Goal: Task Accomplishment & Management: Use online tool/utility

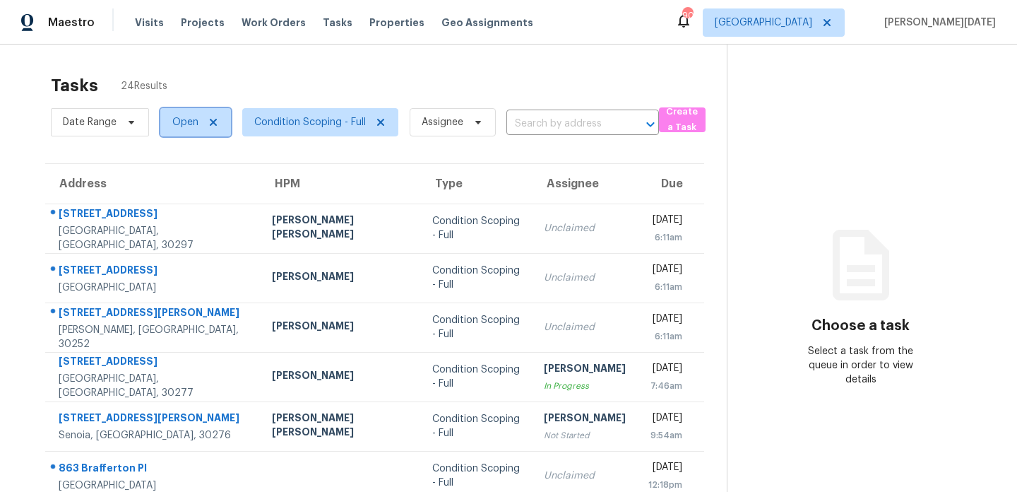
click at [180, 124] on span "Open" at bounding box center [185, 122] width 26 height 14
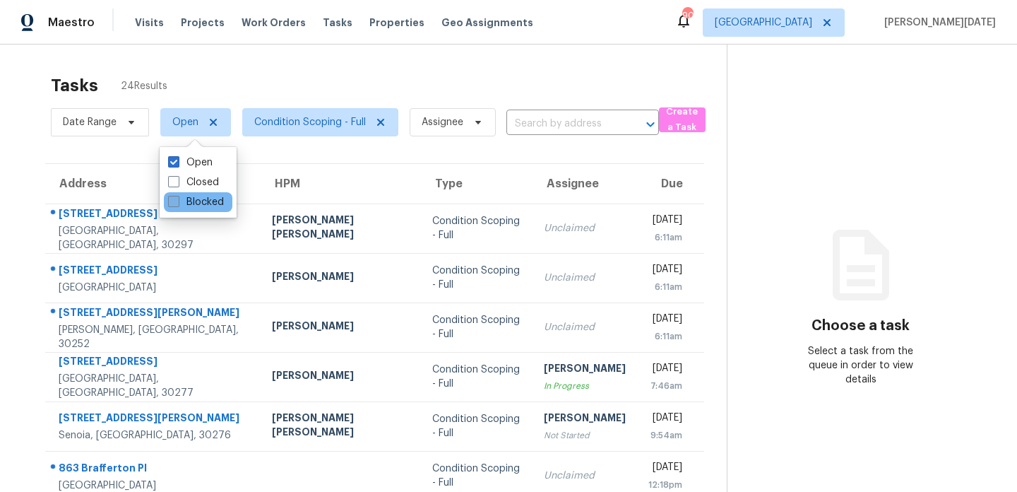
click at [184, 206] on label "Blocked" at bounding box center [196, 202] width 56 height 14
click at [177, 204] on input "Blocked" at bounding box center [172, 199] width 9 height 9
checkbox input "true"
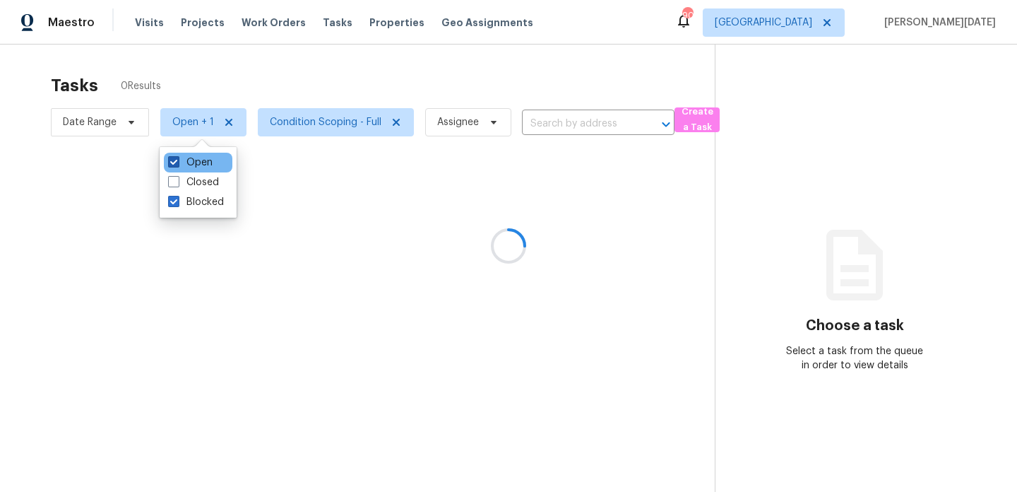
click at [184, 163] on label "Open" at bounding box center [190, 162] width 45 height 14
click at [177, 163] on input "Open" at bounding box center [172, 159] width 9 height 9
checkbox input "false"
click at [357, 85] on div at bounding box center [508, 246] width 1017 height 492
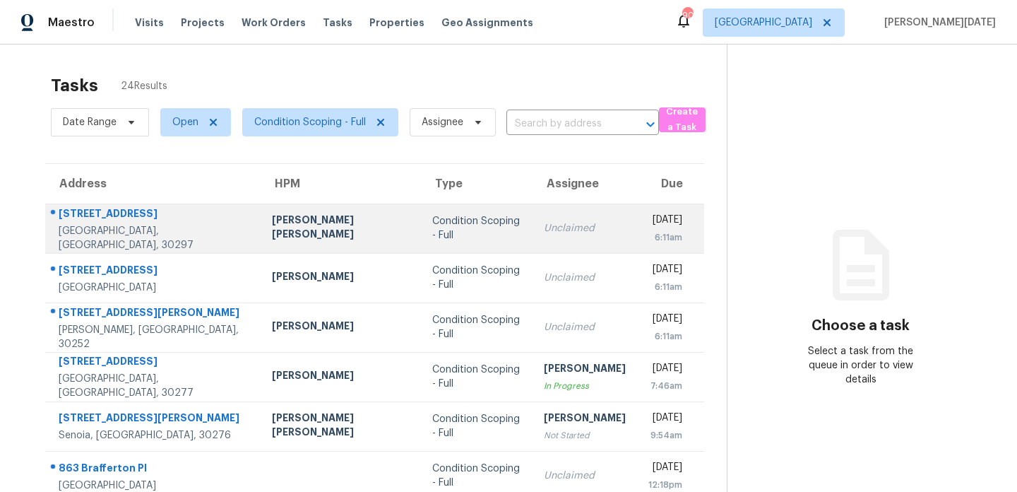
click at [319, 211] on td "[PERSON_NAME] [PERSON_NAME]" at bounding box center [341, 227] width 160 height 49
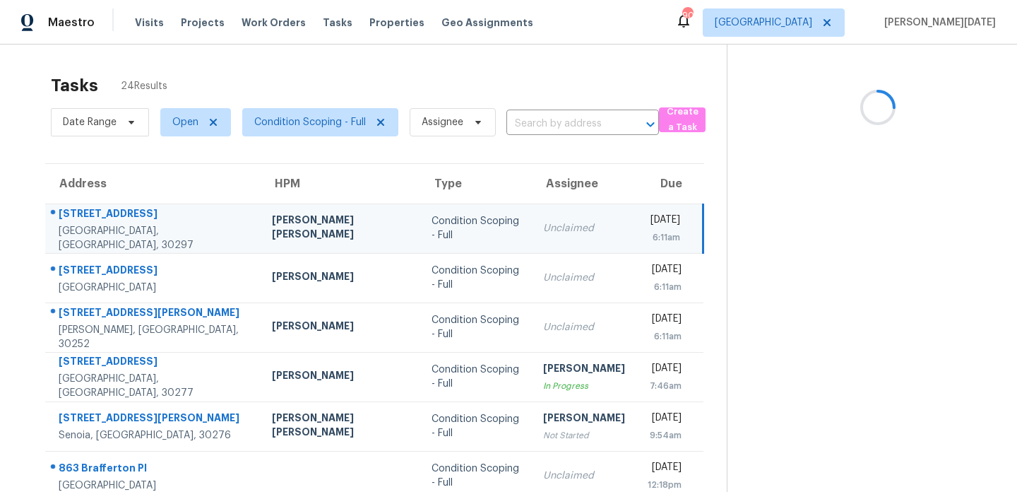
click at [458, 224] on div "Condition Scoping - Full" at bounding box center [476, 228] width 89 height 28
click at [545, 241] on td "Unclaimed" at bounding box center [584, 227] width 105 height 49
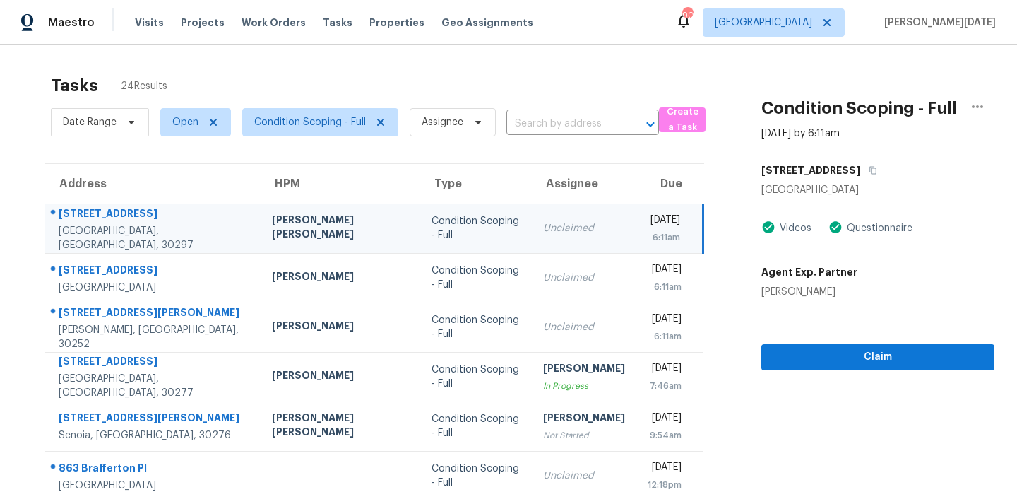
click at [648, 239] on div "6:11am" at bounding box center [664, 237] width 33 height 14
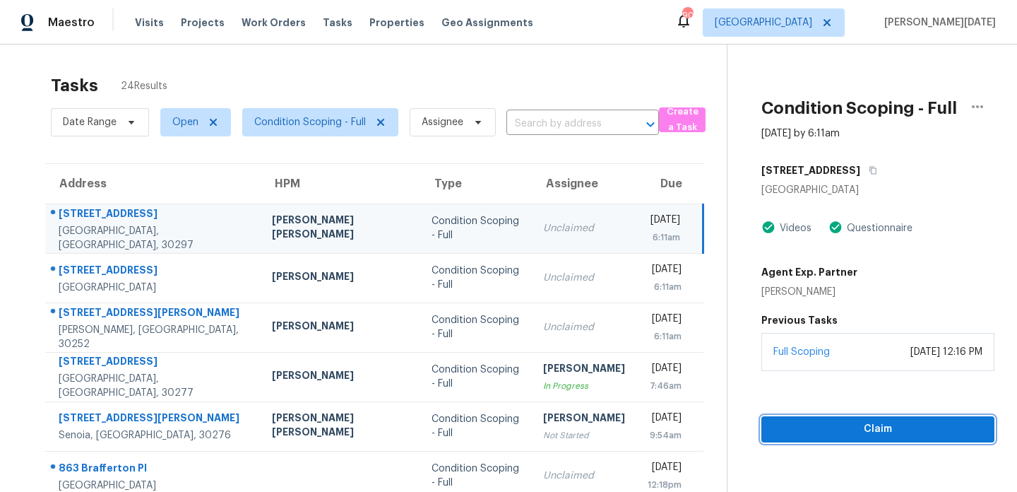
click at [853, 420] on button "Claim" at bounding box center [878, 429] width 233 height 26
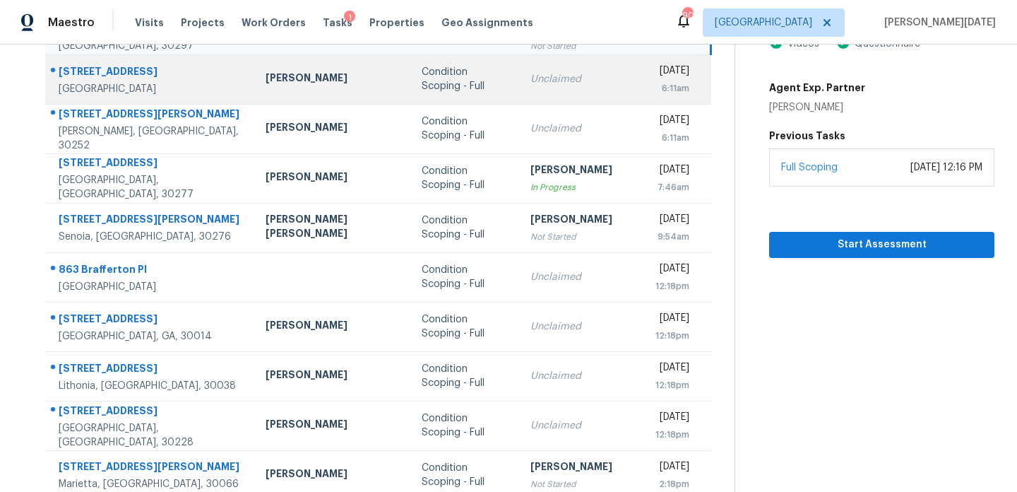
scroll to position [208, 0]
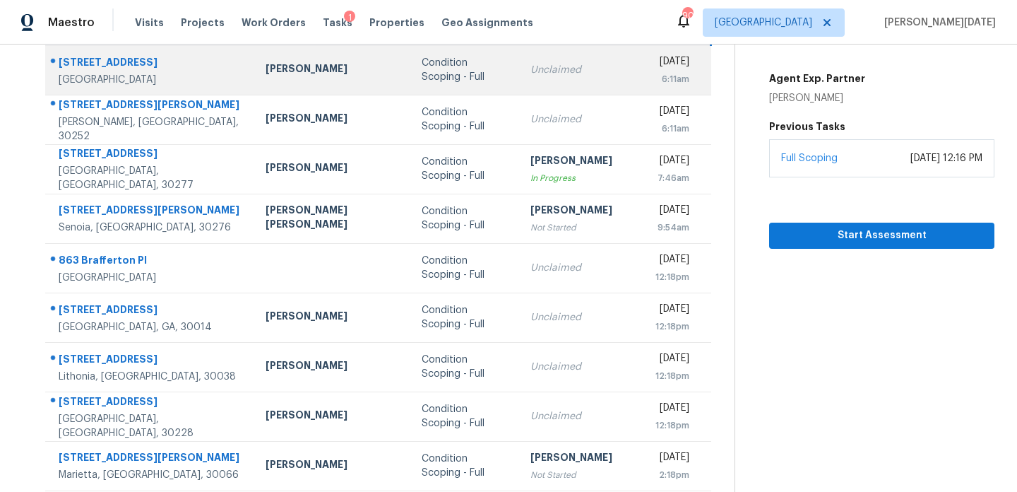
click at [531, 271] on div "Unclaimed" at bounding box center [582, 268] width 102 height 14
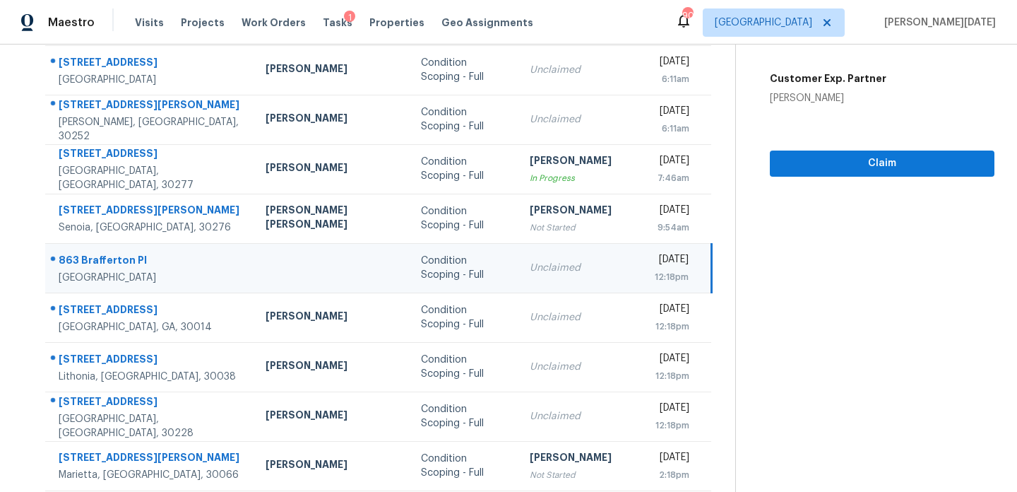
click at [655, 266] on div "[DATE]" at bounding box center [672, 261] width 34 height 18
click at [791, 155] on span "Claim" at bounding box center [882, 164] width 202 height 18
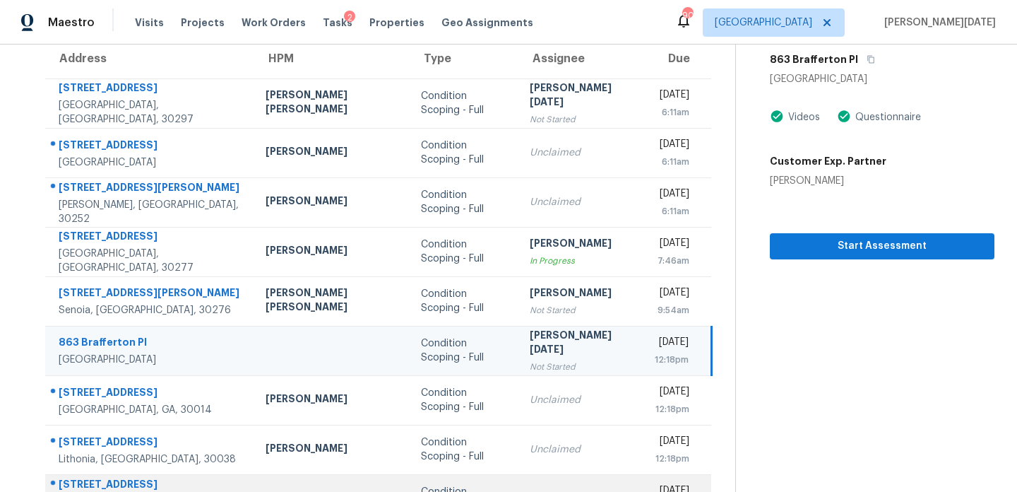
scroll to position [244, 0]
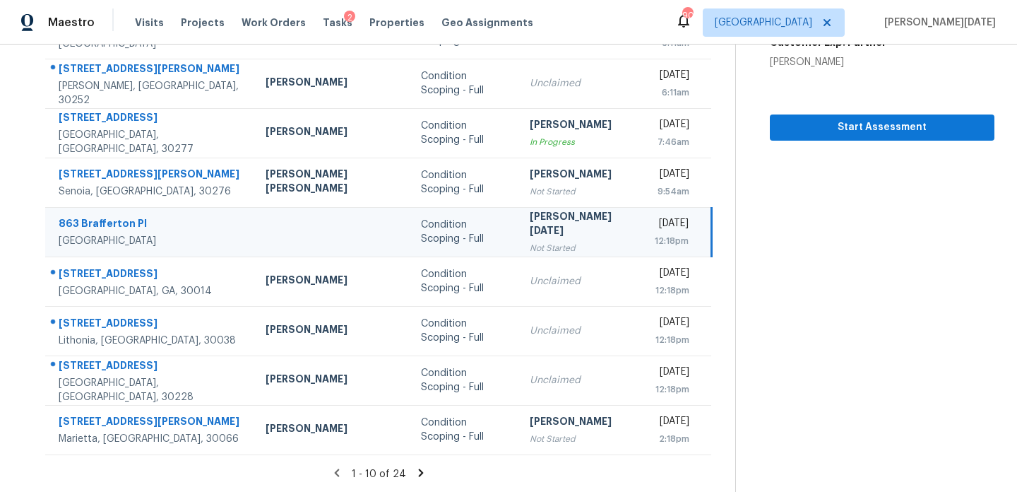
click at [418, 469] on icon at bounding box center [420, 472] width 5 height 8
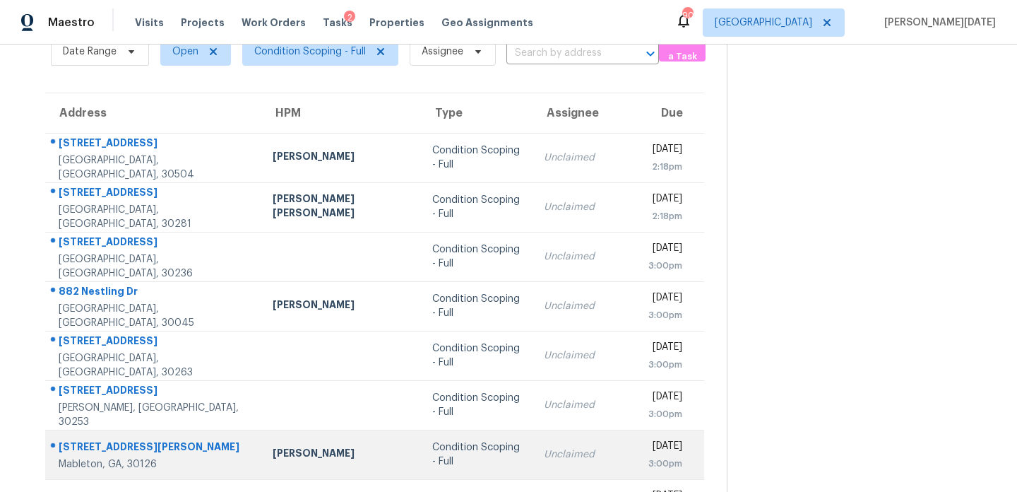
scroll to position [45, 0]
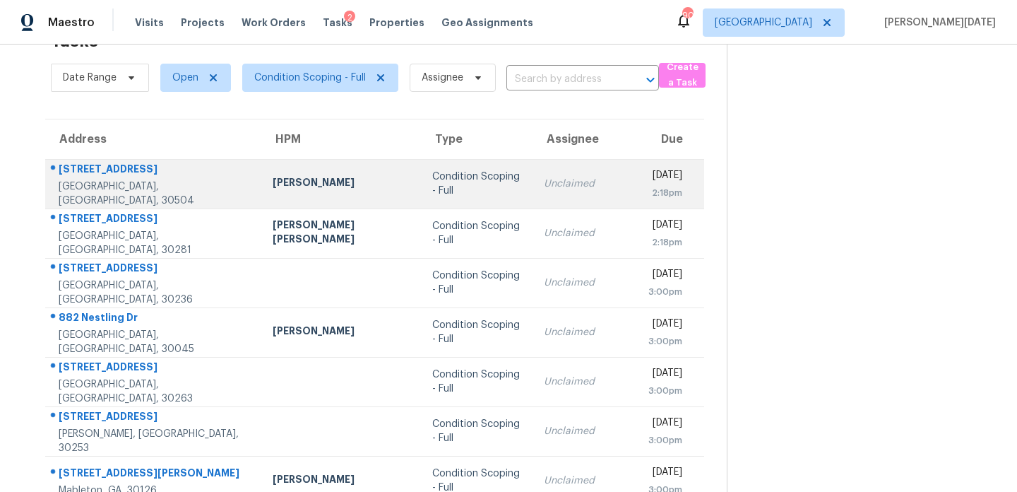
click at [533, 198] on td "Unclaimed" at bounding box center [585, 183] width 105 height 49
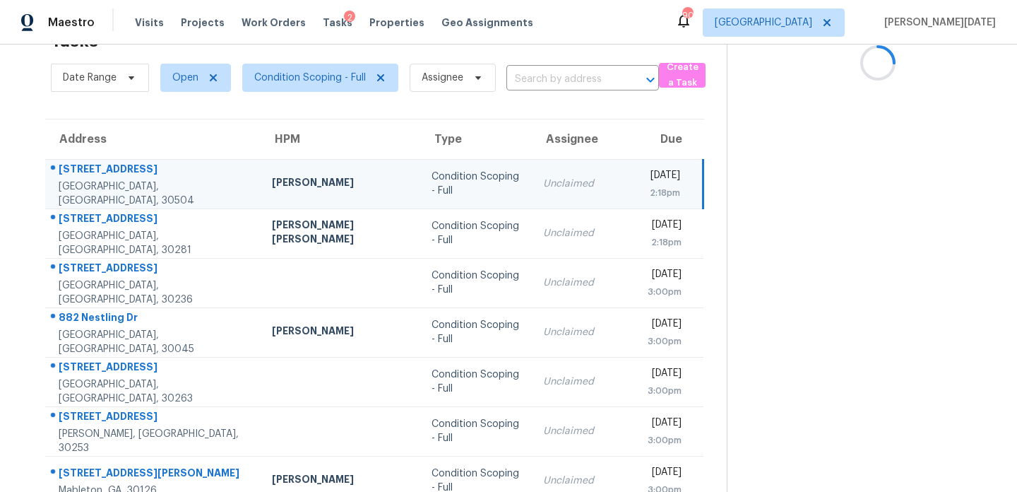
click at [557, 198] on td "Unclaimed" at bounding box center [584, 183] width 105 height 49
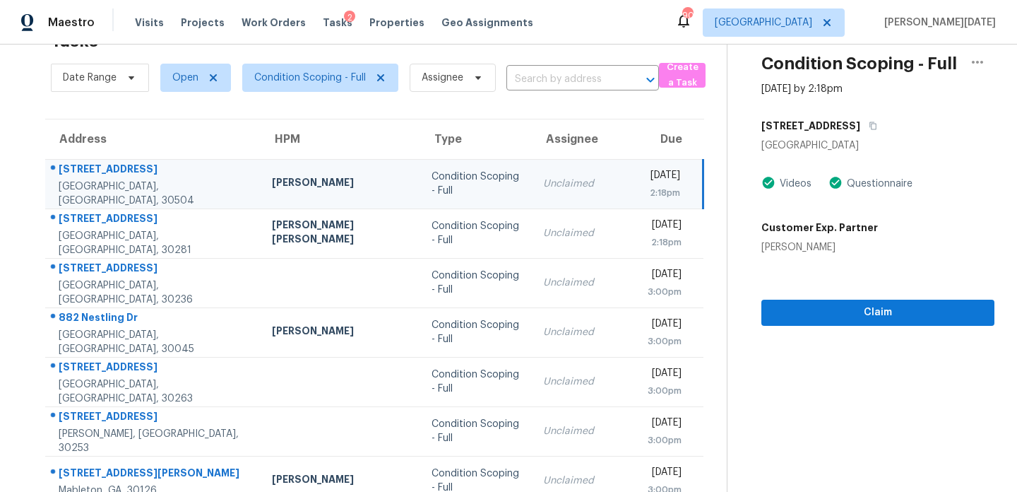
click at [648, 198] on div "2:18pm" at bounding box center [664, 193] width 33 height 14
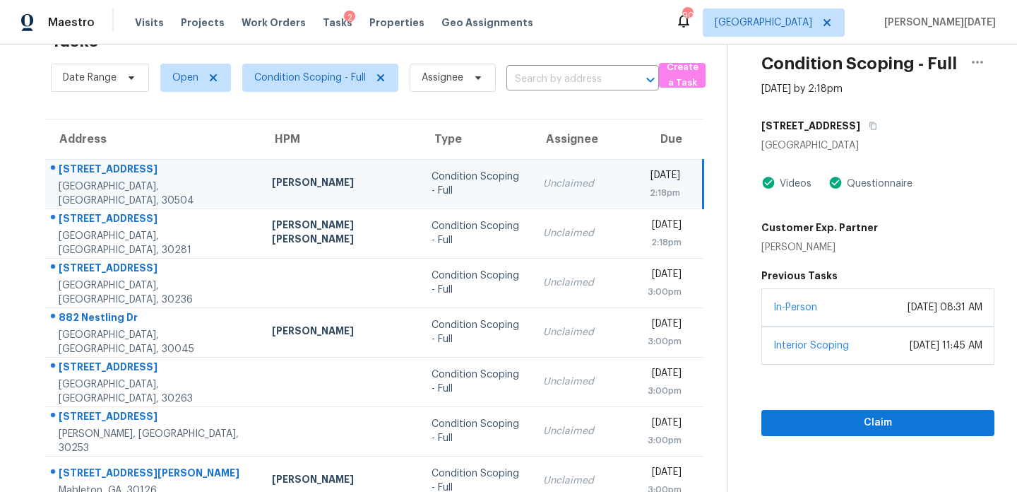
click at [651, 198] on div "2:18pm" at bounding box center [664, 193] width 33 height 14
click at [794, 415] on span "Claim" at bounding box center [878, 423] width 211 height 18
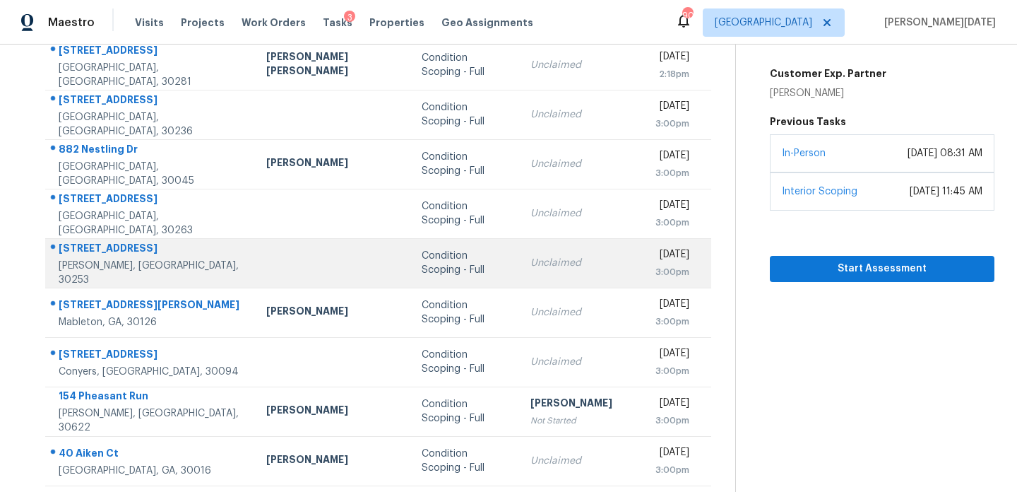
scroll to position [225, 0]
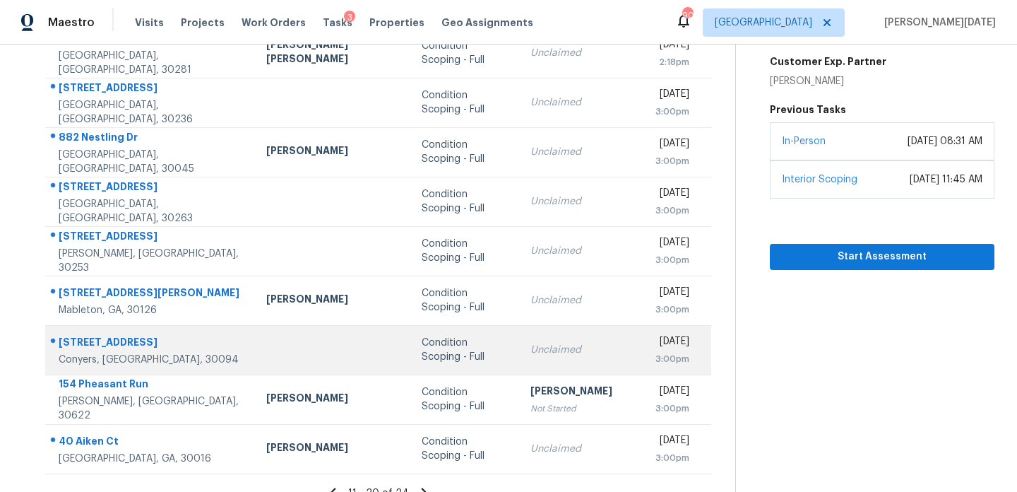
click at [442, 343] on div "Condition Scoping - Full" at bounding box center [465, 350] width 86 height 28
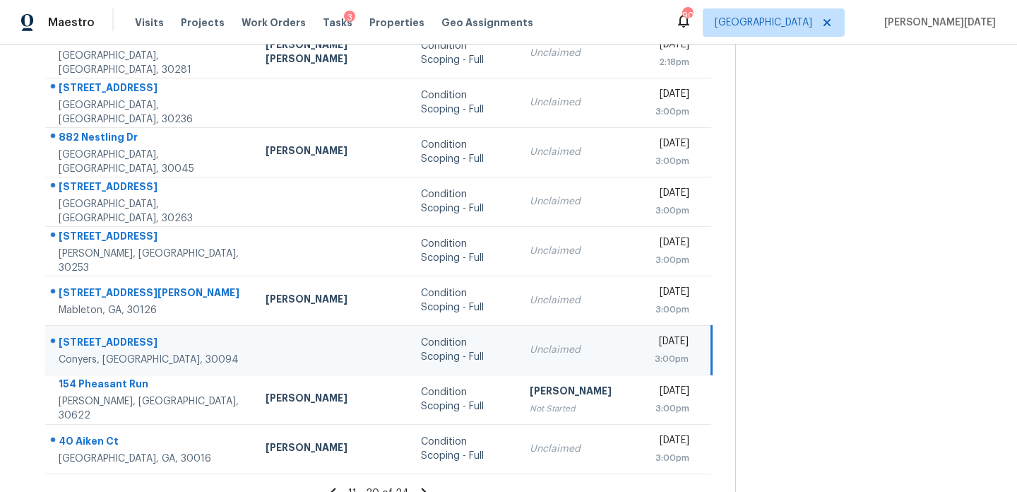
click at [559, 345] on td "Unclaimed" at bounding box center [581, 349] width 125 height 49
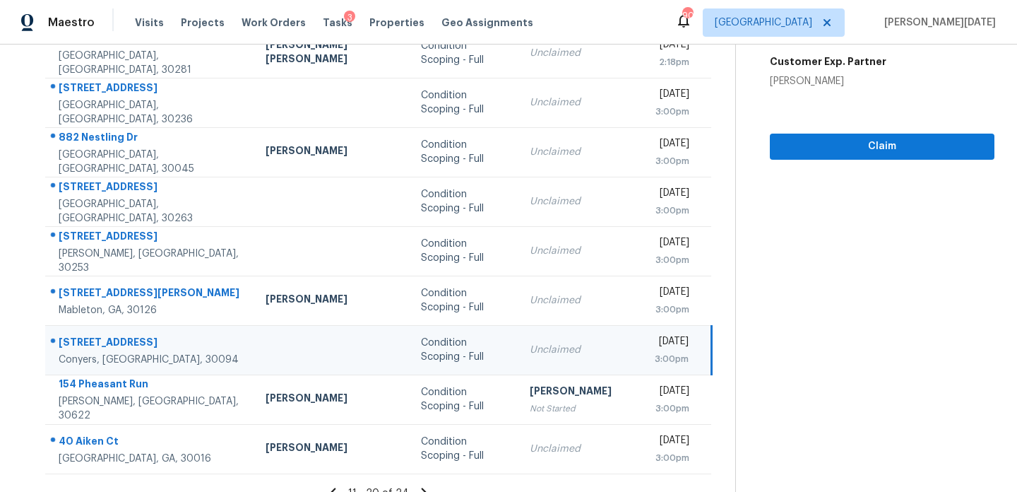
click at [655, 345] on div "[DATE]" at bounding box center [672, 343] width 34 height 18
click at [883, 138] on span "Claim" at bounding box center [882, 147] width 202 height 18
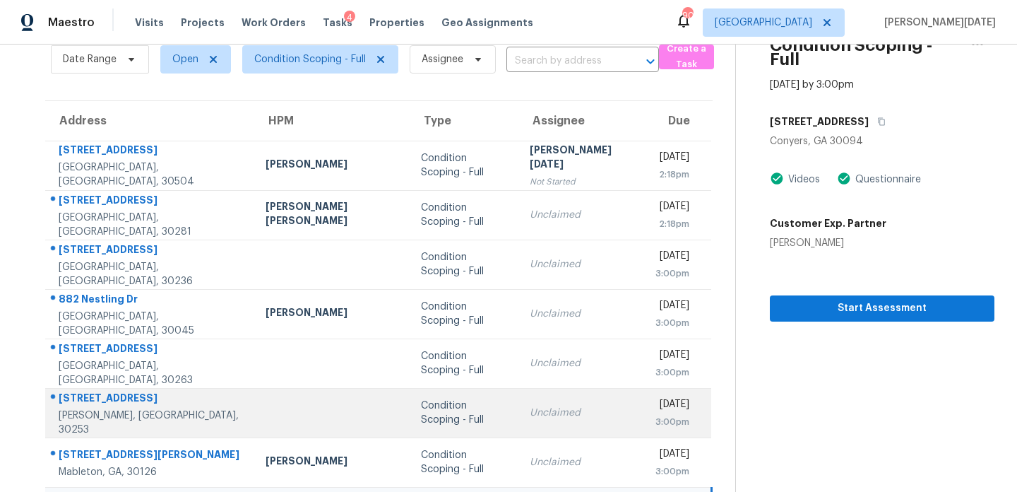
scroll to position [61, 0]
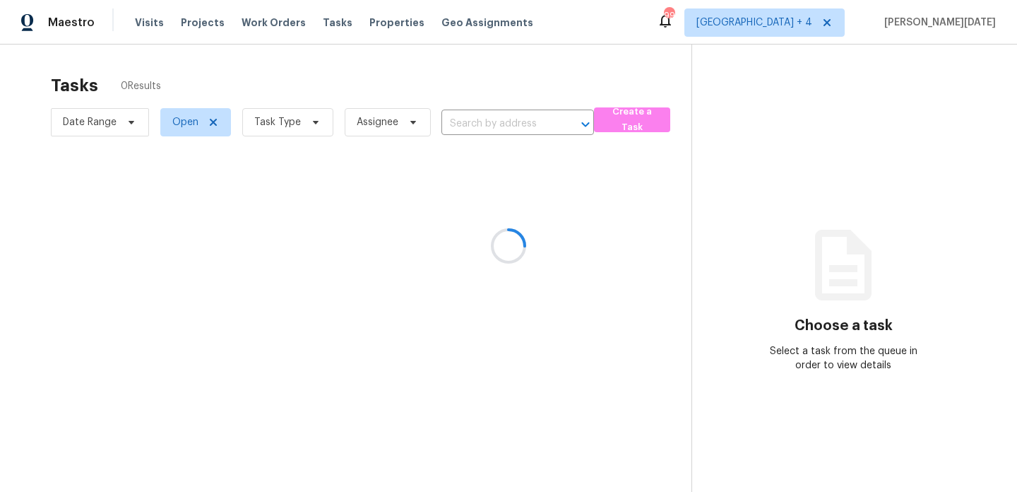
click at [301, 125] on div at bounding box center [508, 246] width 1017 height 492
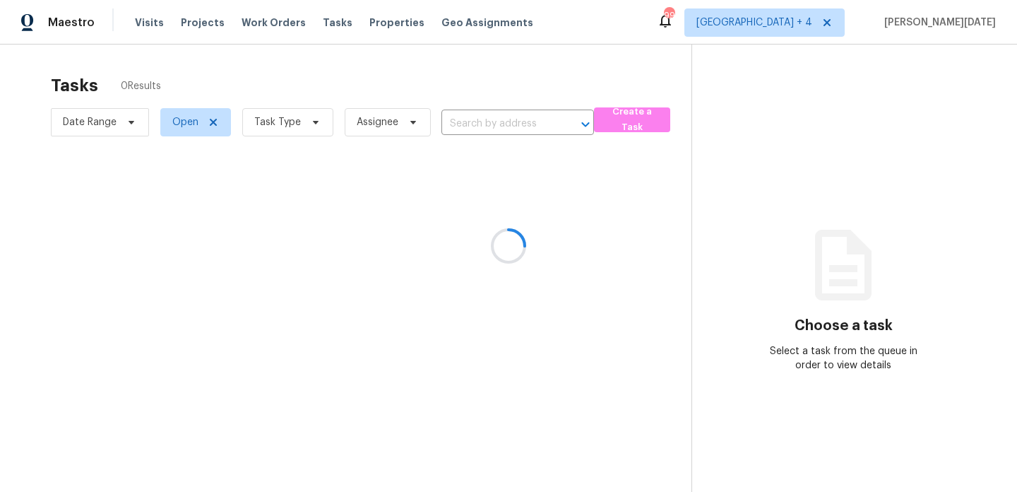
click at [301, 125] on div at bounding box center [508, 246] width 1017 height 492
click at [301, 125] on span "Task Type" at bounding box center [287, 122] width 91 height 28
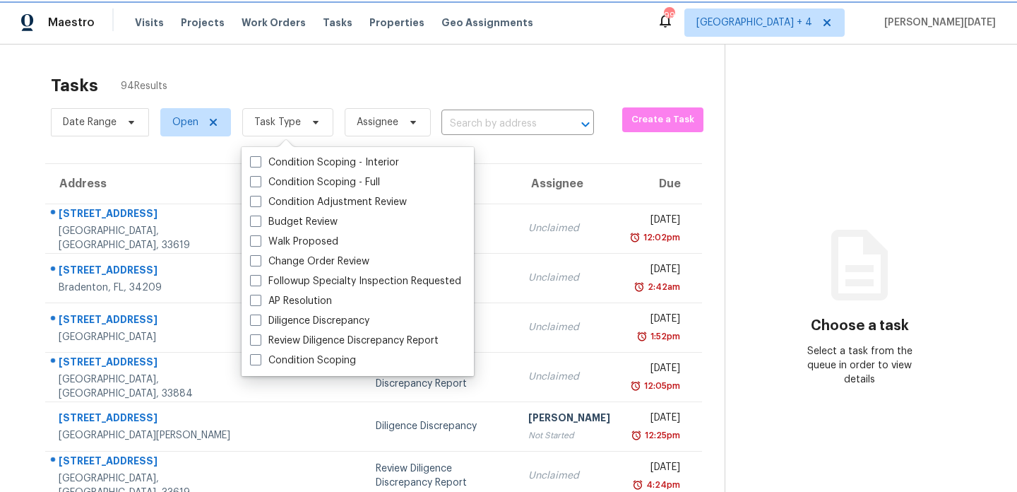
click at [301, 125] on span "Task Type" at bounding box center [287, 122] width 91 height 28
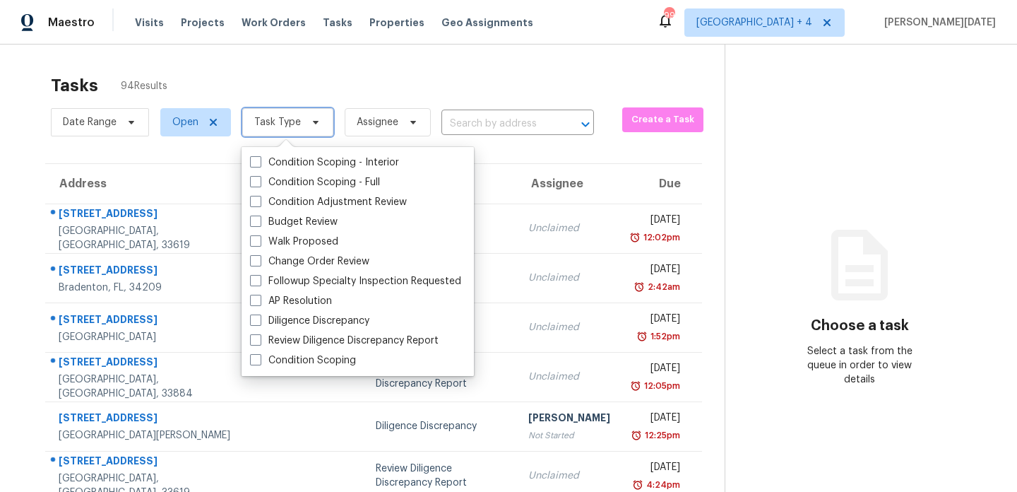
click at [301, 125] on span "Task Type" at bounding box center [287, 122] width 91 height 28
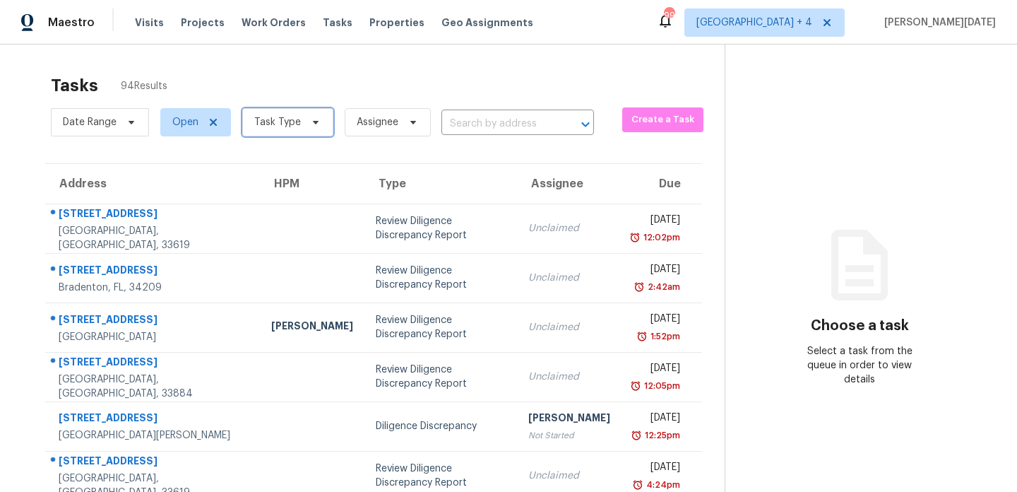
click at [301, 125] on span "Task Type" at bounding box center [287, 122] width 91 height 28
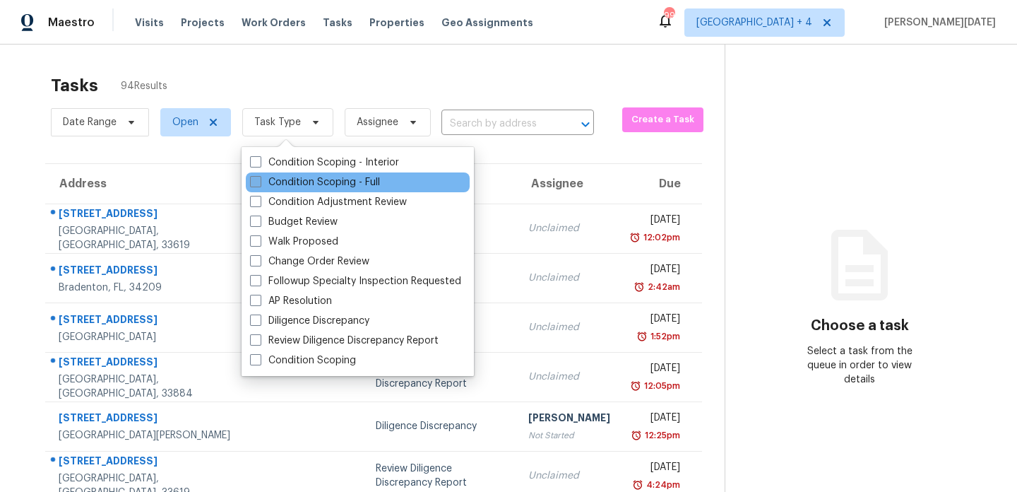
click at [295, 183] on label "Condition Scoping - Full" at bounding box center [315, 182] width 130 height 14
click at [259, 183] on input "Condition Scoping - Full" at bounding box center [254, 179] width 9 height 9
checkbox input "true"
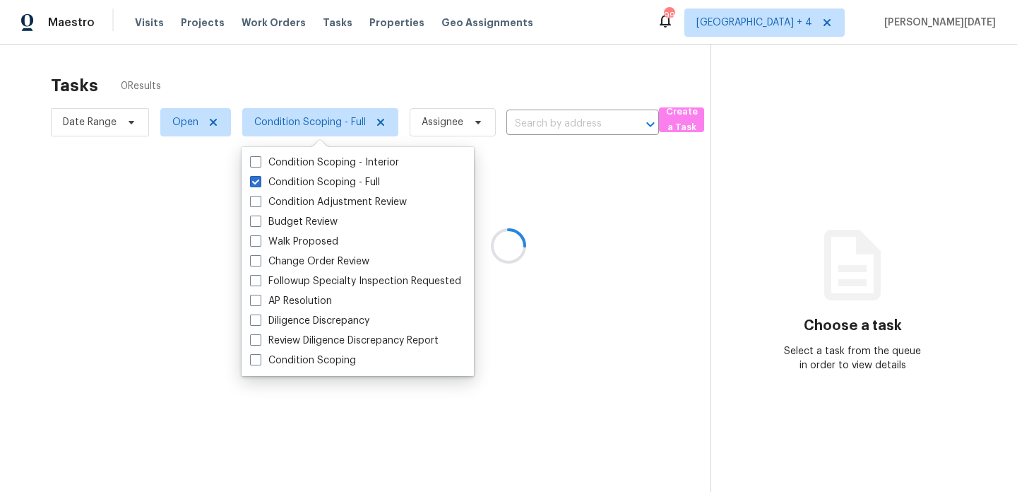
click at [420, 83] on div at bounding box center [508, 246] width 1017 height 492
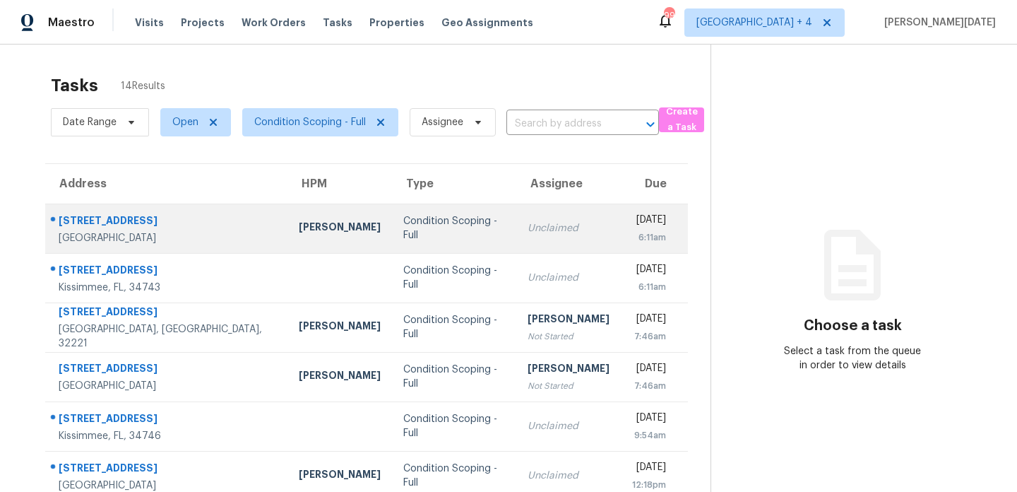
click at [539, 227] on div "Unclaimed" at bounding box center [569, 228] width 82 height 14
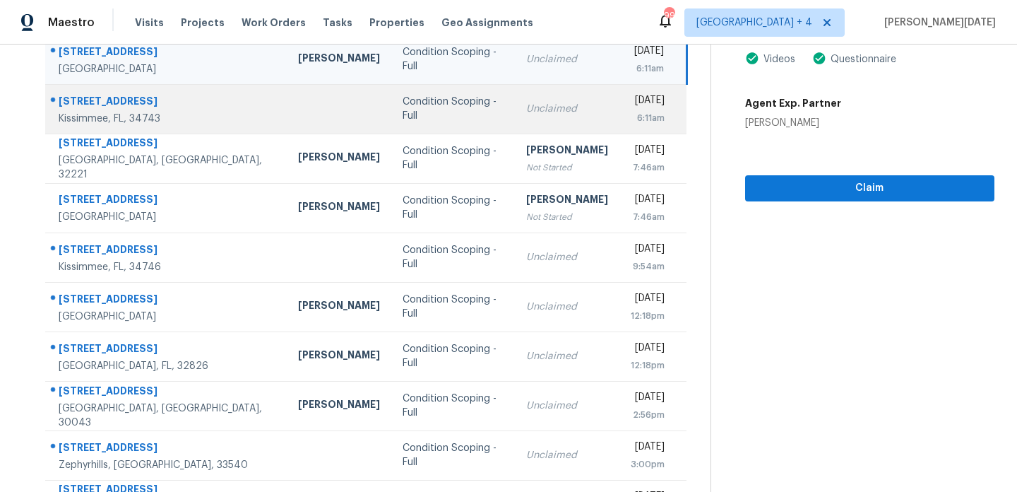
scroll to position [170, 0]
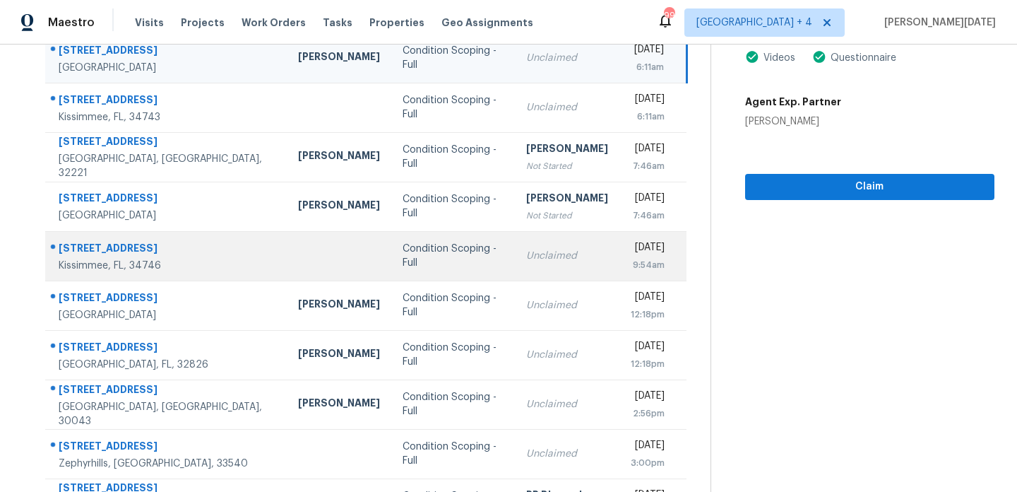
click at [526, 253] on div "Unclaimed" at bounding box center [567, 256] width 82 height 14
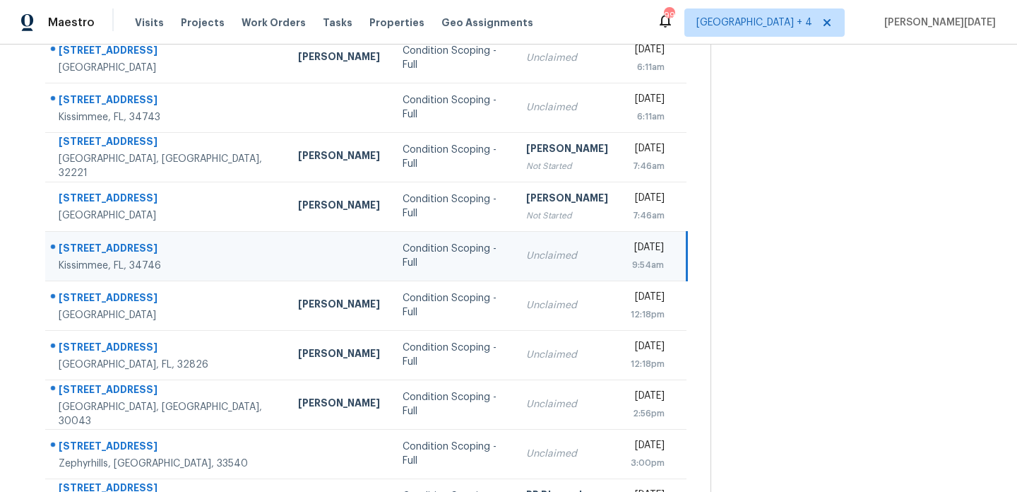
click at [631, 253] on div "[DATE]" at bounding box center [647, 249] width 33 height 18
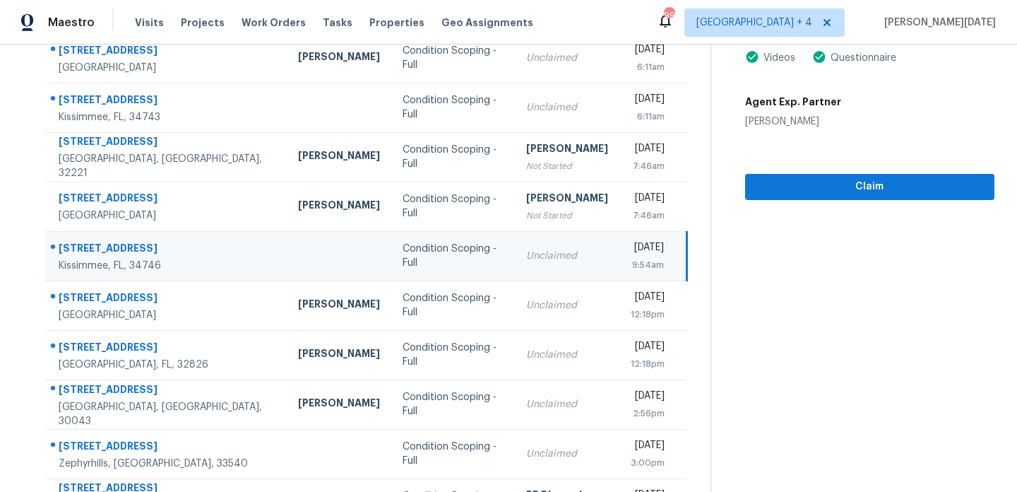
click at [631, 253] on div "[DATE]" at bounding box center [647, 249] width 33 height 18
click at [790, 187] on span "Claim" at bounding box center [870, 187] width 227 height 18
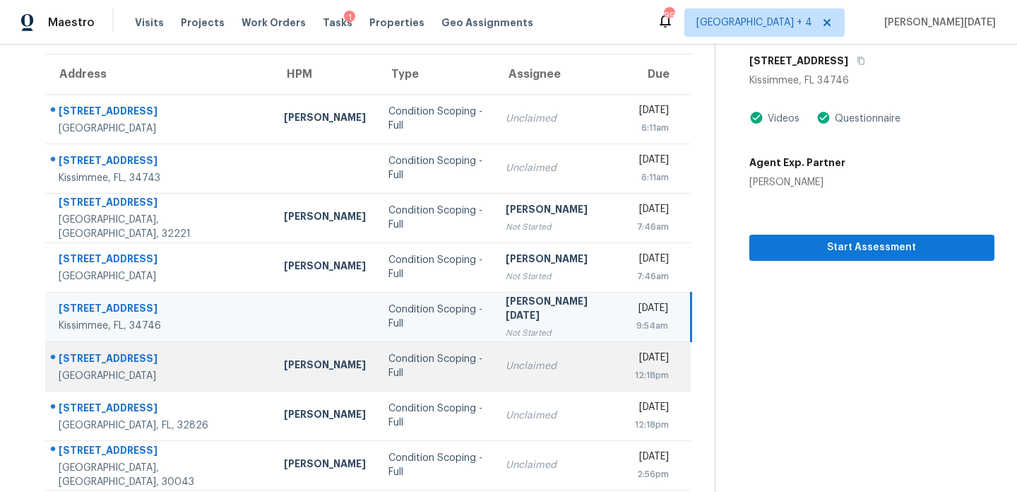
scroll to position [244, 0]
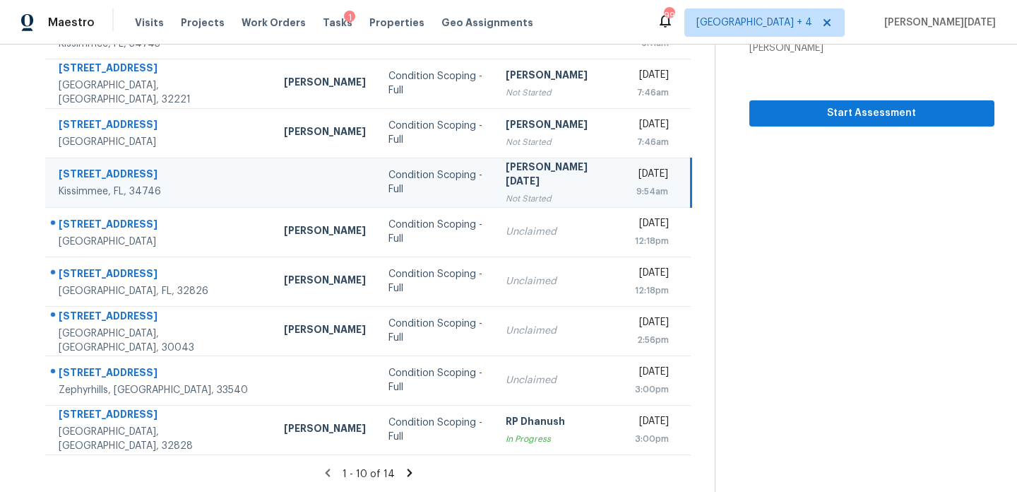
click at [408, 467] on icon at bounding box center [409, 472] width 13 height 13
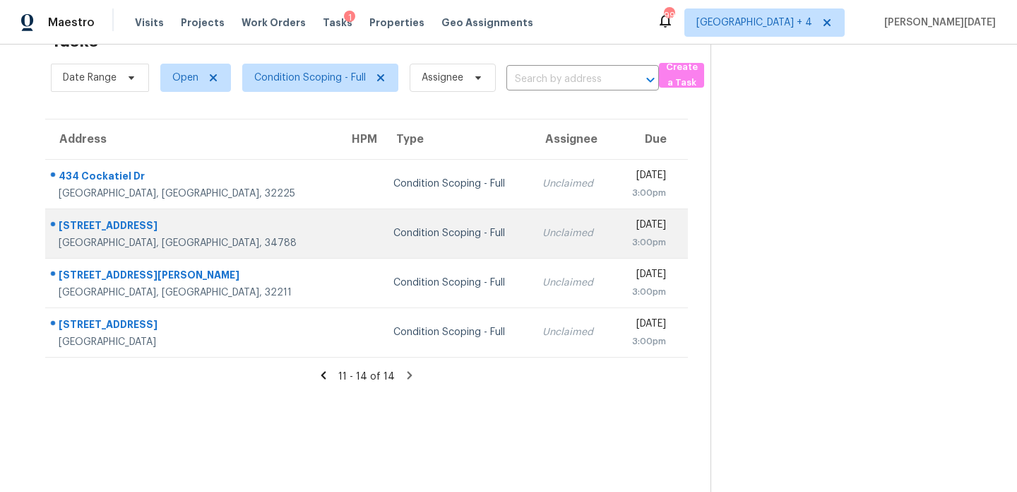
click at [531, 242] on td "Unclaimed" at bounding box center [572, 232] width 82 height 49
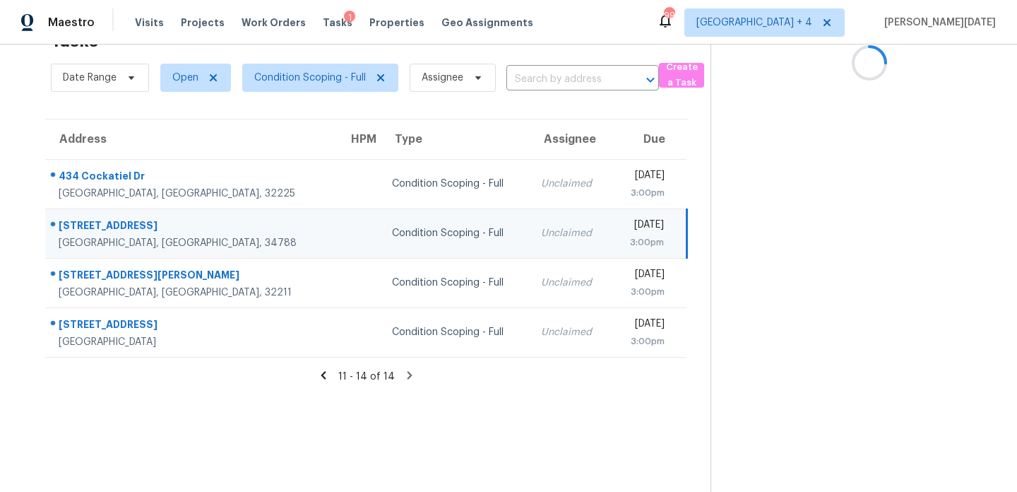
click at [622, 245] on div "3:00pm" at bounding box center [643, 242] width 42 height 14
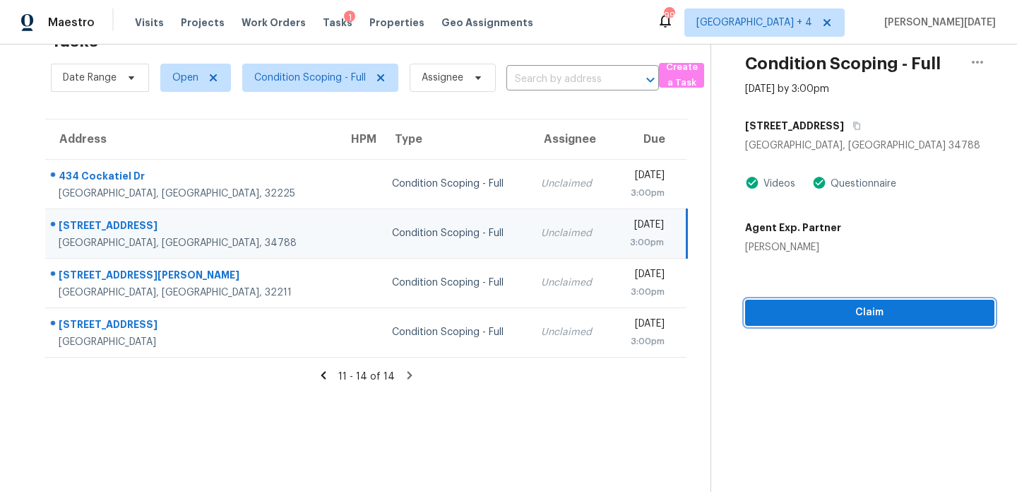
click at [780, 318] on span "Claim" at bounding box center [870, 313] width 227 height 18
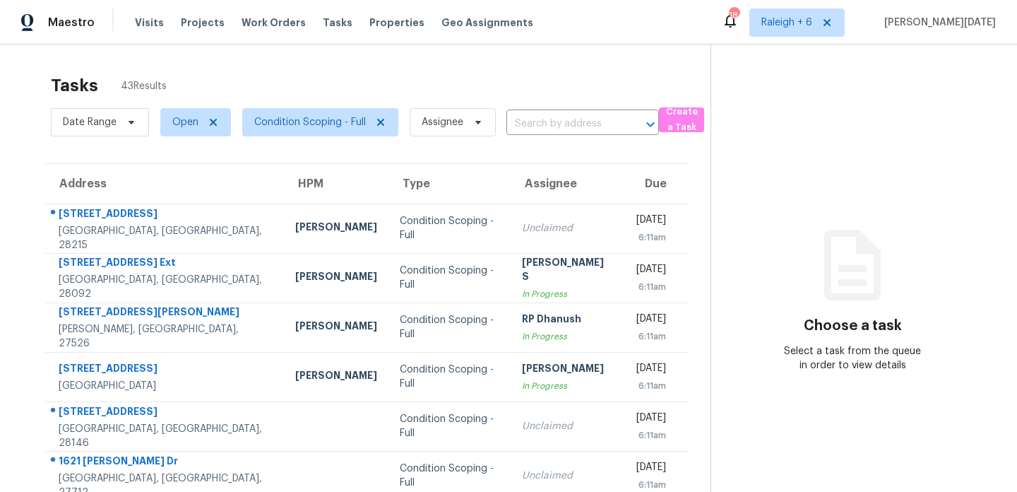
click at [516, 95] on div "Tasks 43 Results" at bounding box center [381, 85] width 660 height 37
click at [331, 122] on span "Condition Scoping - Full" at bounding box center [310, 122] width 112 height 14
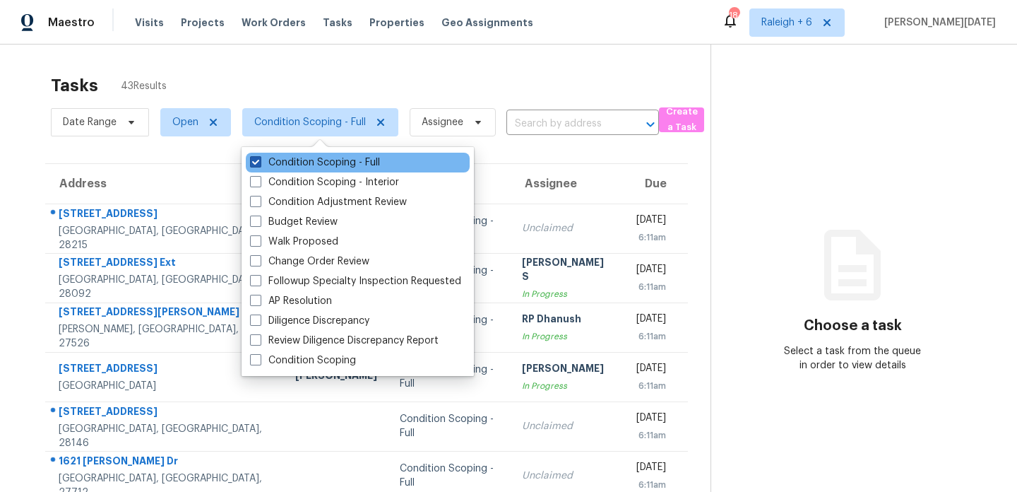
click at [328, 160] on label "Condition Scoping - Full" at bounding box center [315, 162] width 130 height 14
click at [259, 160] on input "Condition Scoping - Full" at bounding box center [254, 159] width 9 height 9
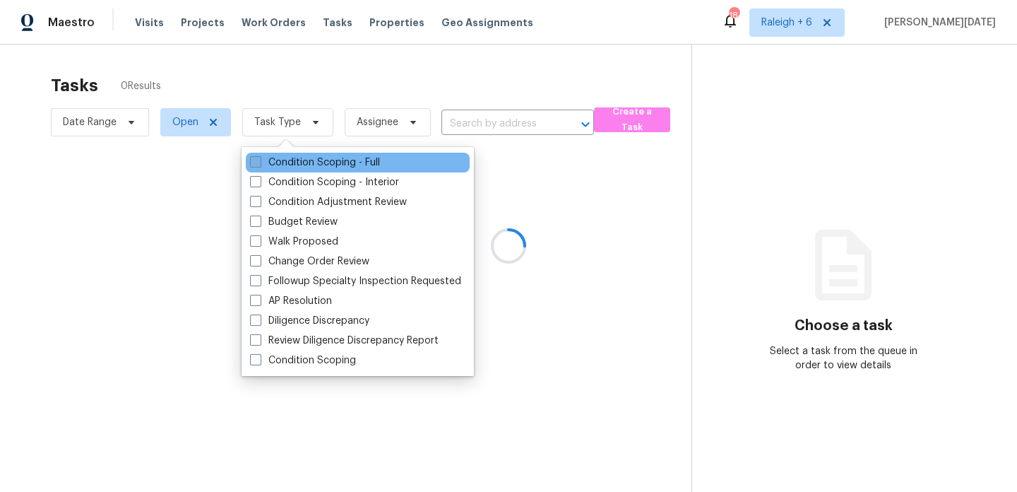
click at [328, 160] on label "Condition Scoping - Full" at bounding box center [315, 162] width 130 height 14
click at [259, 160] on input "Condition Scoping - Full" at bounding box center [254, 159] width 9 height 9
checkbox input "true"
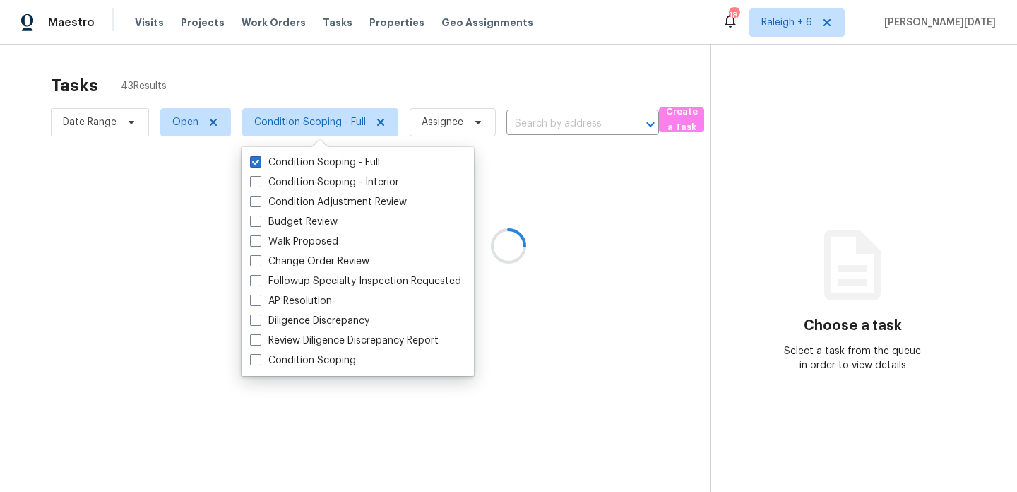
click at [488, 71] on div at bounding box center [508, 246] width 1017 height 492
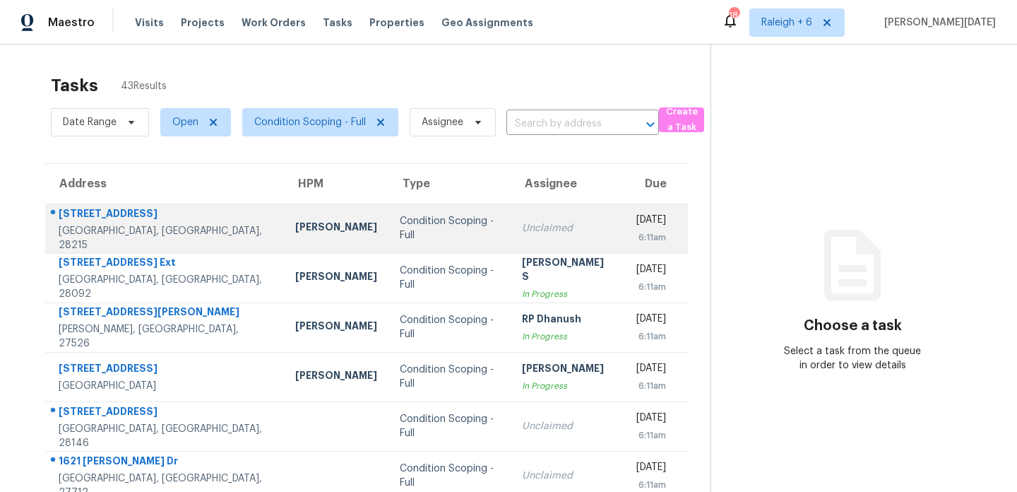
click at [634, 237] on div "6:11am" at bounding box center [650, 237] width 32 height 14
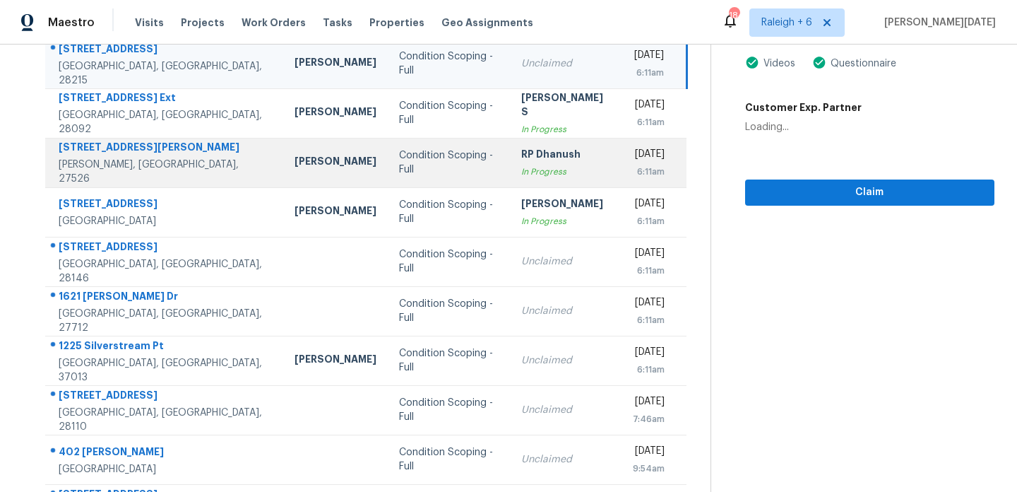
scroll to position [167, 0]
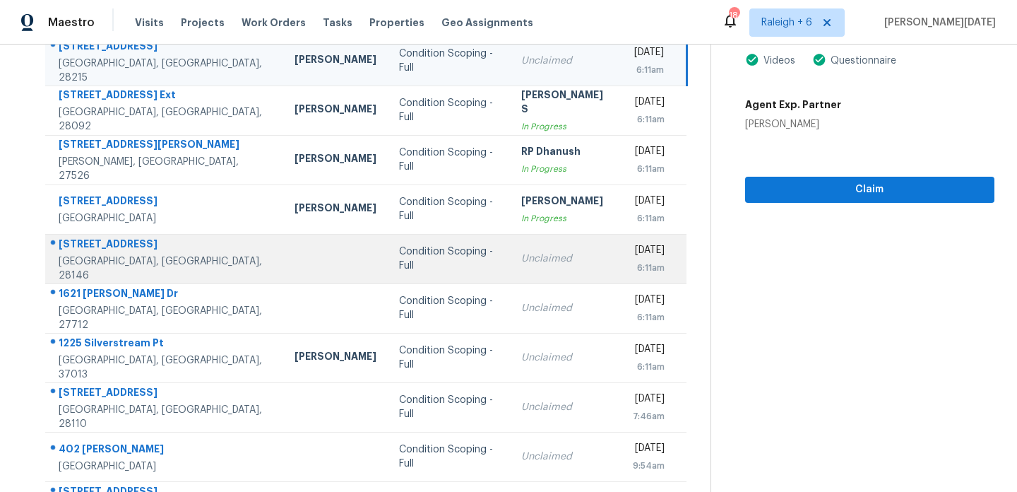
click at [510, 267] on td "Unclaimed" at bounding box center [566, 258] width 112 height 49
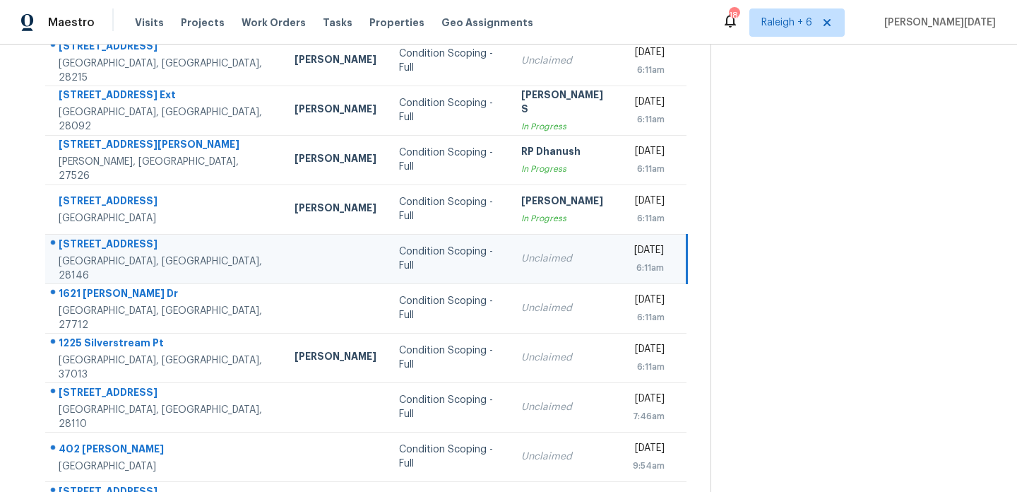
click at [633, 267] on div "6:11am" at bounding box center [648, 268] width 31 height 14
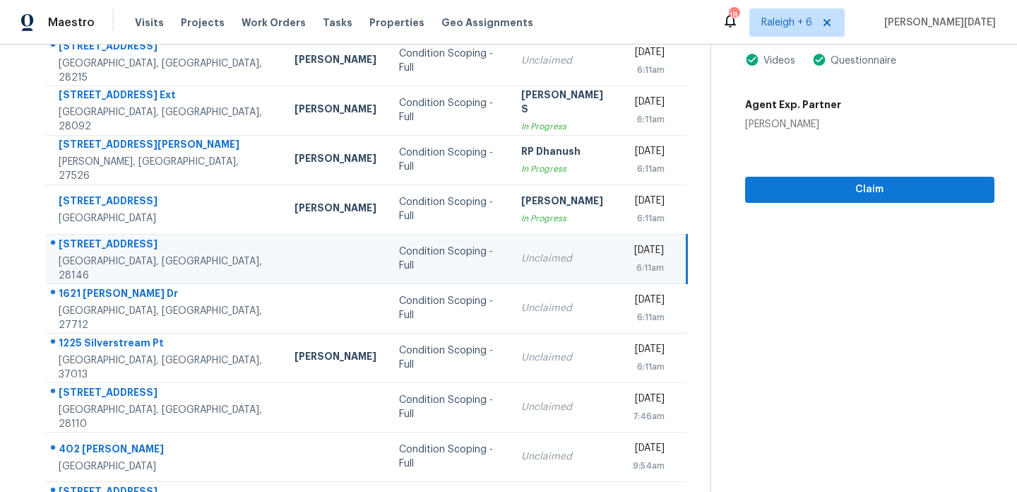
click at [655, 262] on div "6:11am" at bounding box center [648, 268] width 31 height 14
click at [790, 191] on span "Claim" at bounding box center [870, 190] width 227 height 18
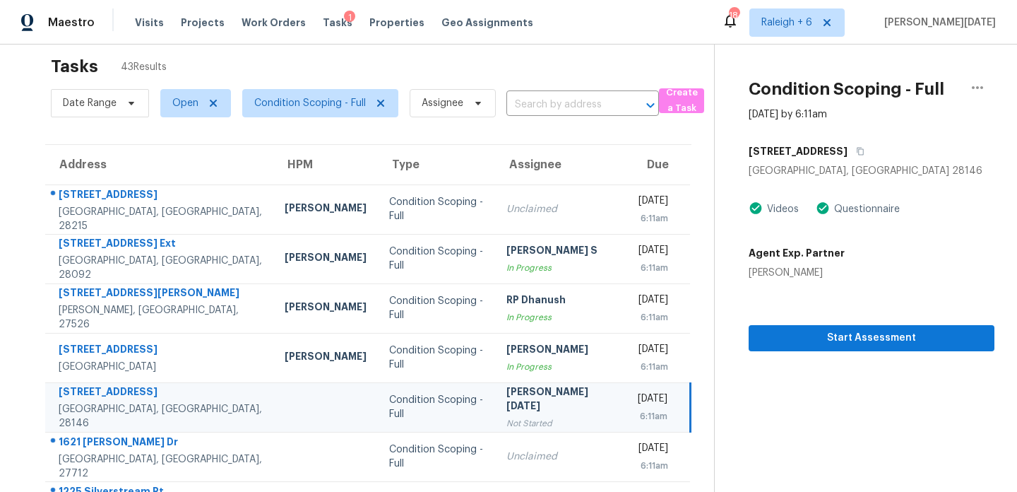
scroll to position [244, 0]
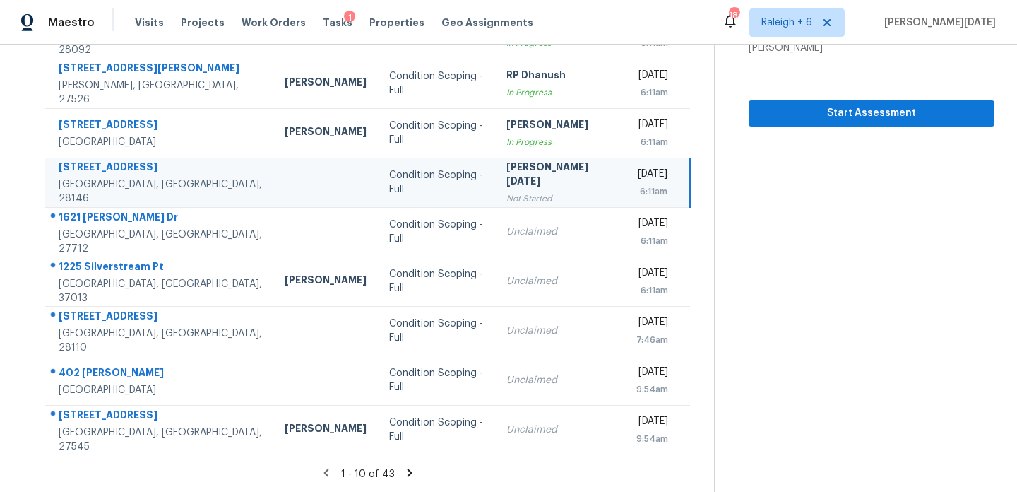
click at [408, 472] on icon at bounding box center [410, 472] width 5 height 8
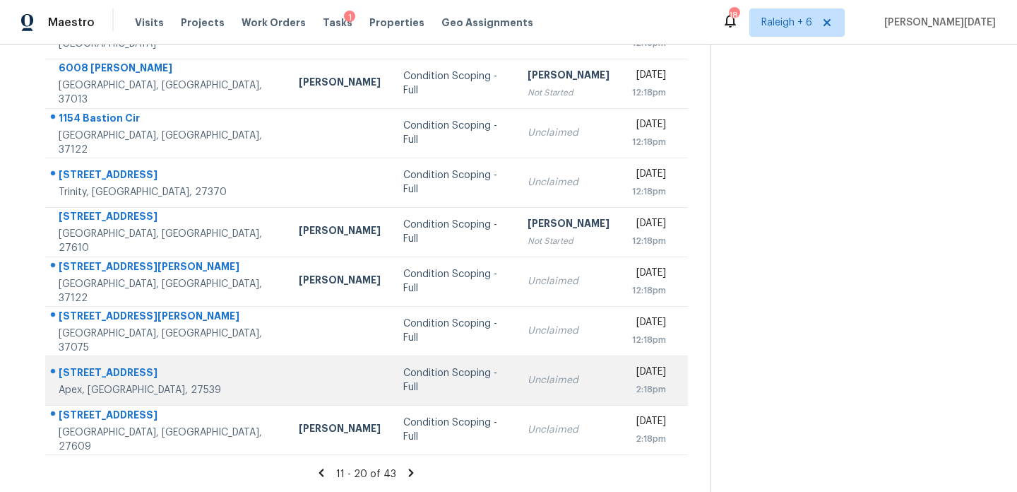
click at [528, 389] on td "Unclaimed" at bounding box center [568, 379] width 105 height 49
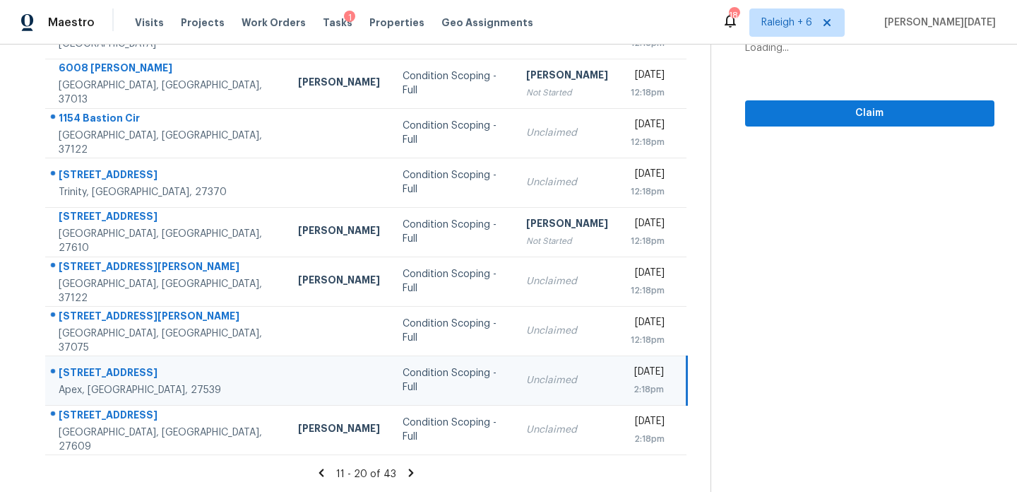
click at [631, 375] on div "[DATE]" at bounding box center [647, 374] width 33 height 18
click at [635, 377] on div "[DATE]" at bounding box center [647, 374] width 33 height 18
click at [827, 119] on span "Claim" at bounding box center [870, 114] width 227 height 18
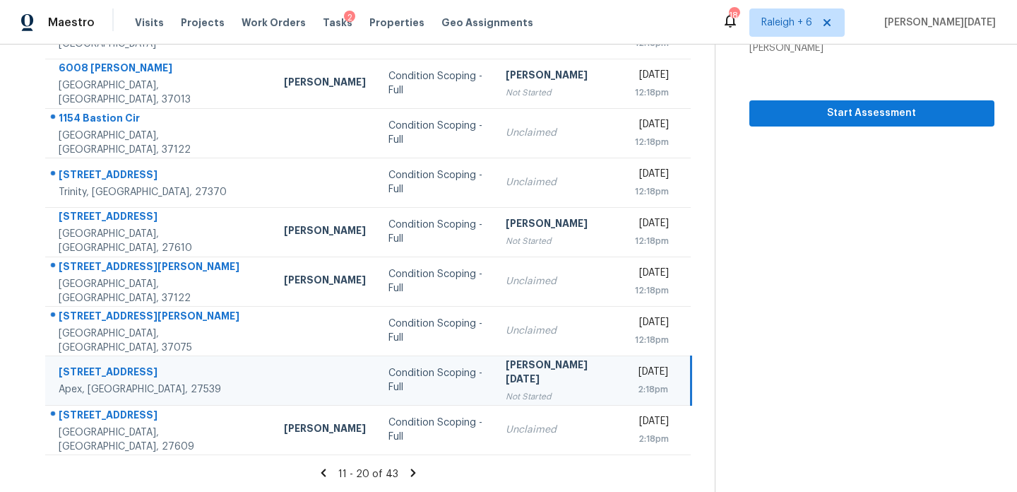
click at [411, 473] on icon at bounding box center [413, 472] width 5 height 8
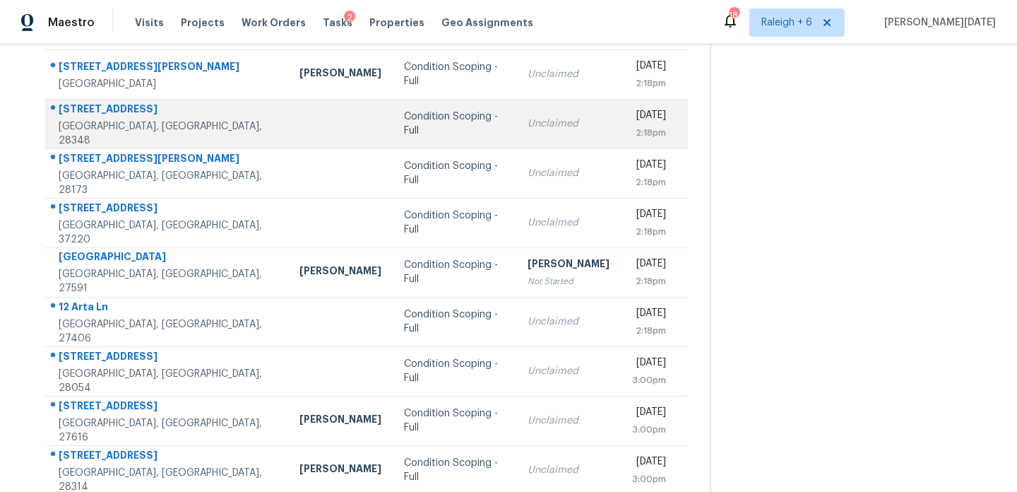
scroll to position [204, 0]
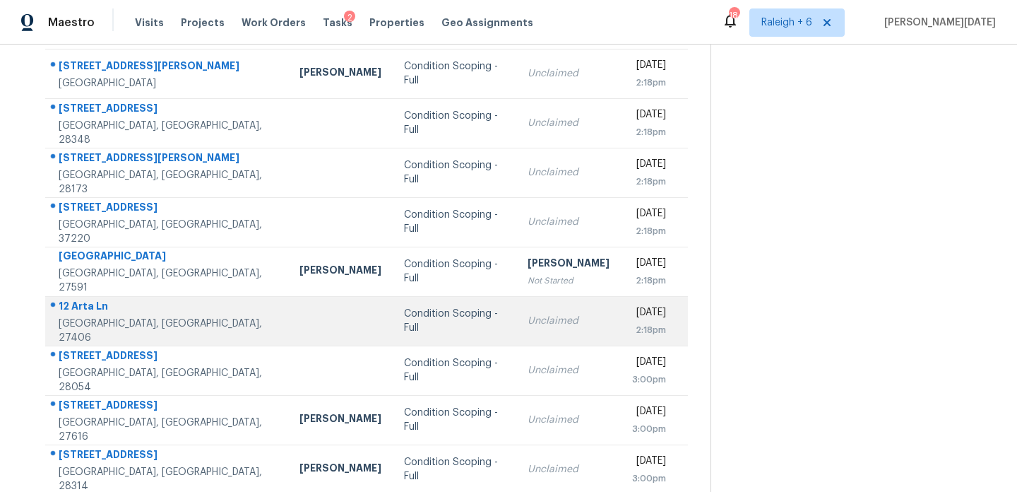
click at [516, 309] on td "Unclaimed" at bounding box center [568, 320] width 105 height 49
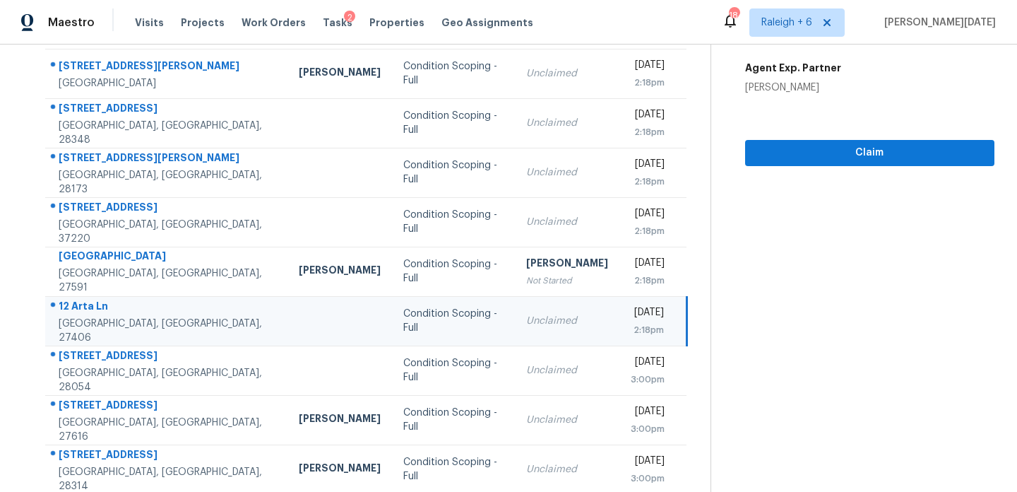
click at [515, 309] on td "Unclaimed" at bounding box center [567, 320] width 105 height 49
click at [791, 156] on span "Claim" at bounding box center [870, 153] width 227 height 18
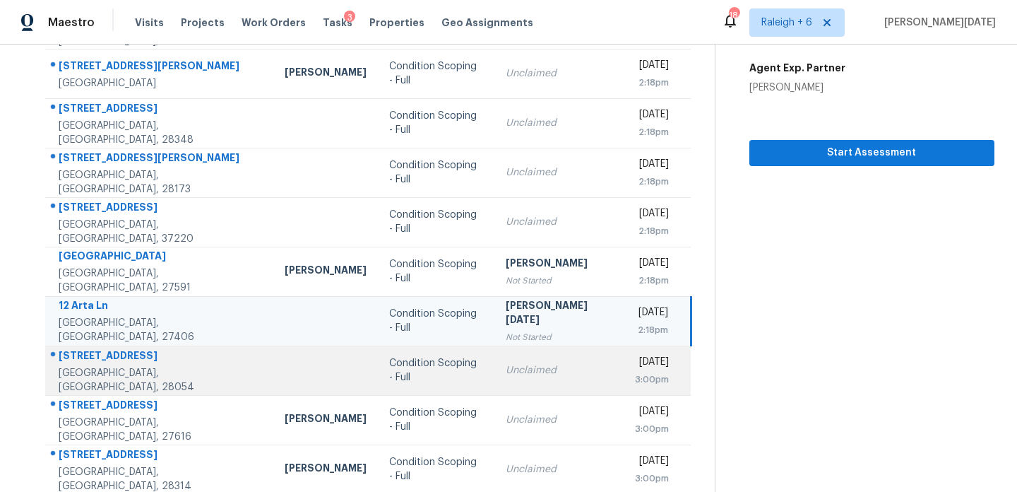
scroll to position [244, 0]
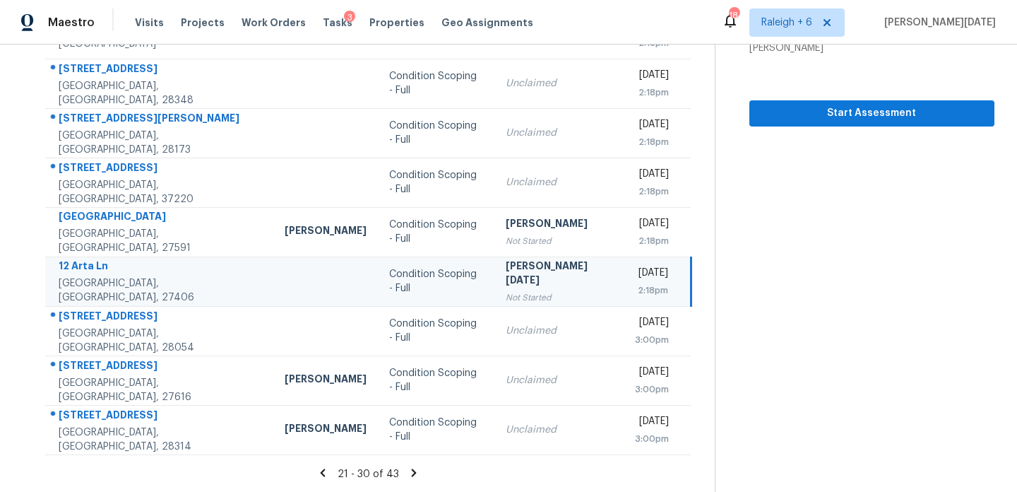
click at [412, 470] on icon at bounding box center [414, 472] width 5 height 8
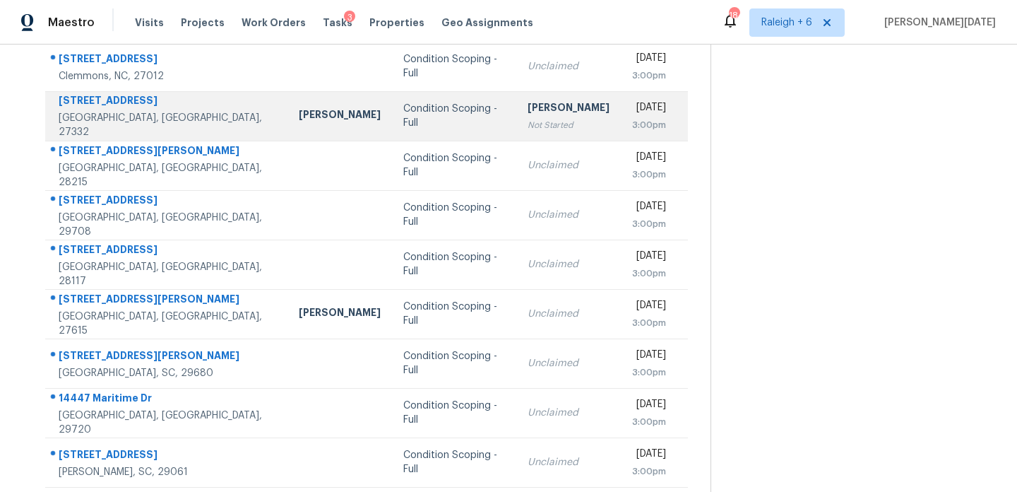
scroll to position [213, 0]
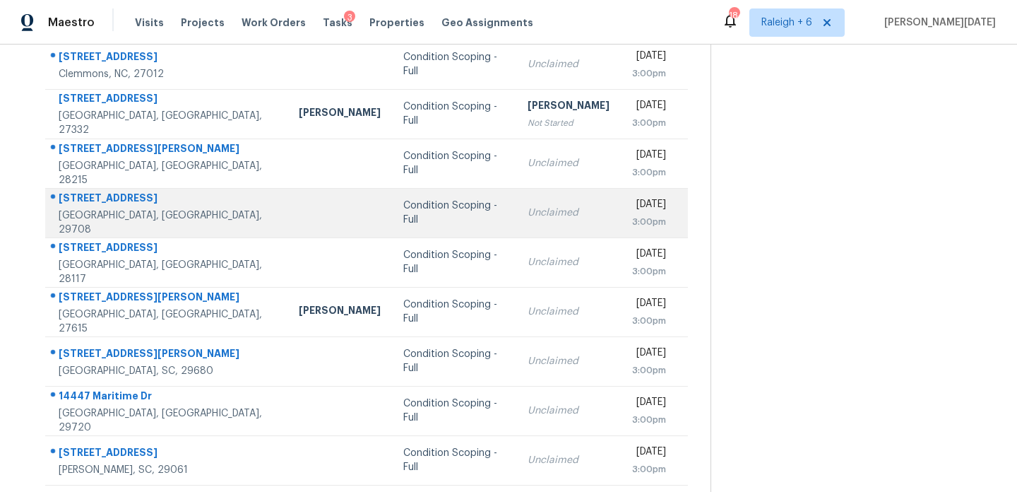
click at [516, 188] on td "Unclaimed" at bounding box center [568, 212] width 105 height 49
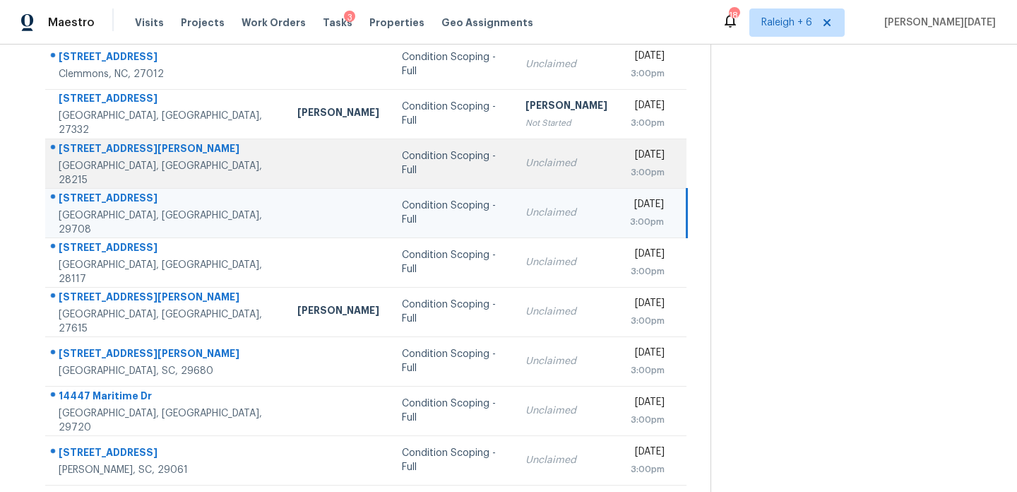
click at [545, 174] on td "Unclaimed" at bounding box center [566, 162] width 105 height 49
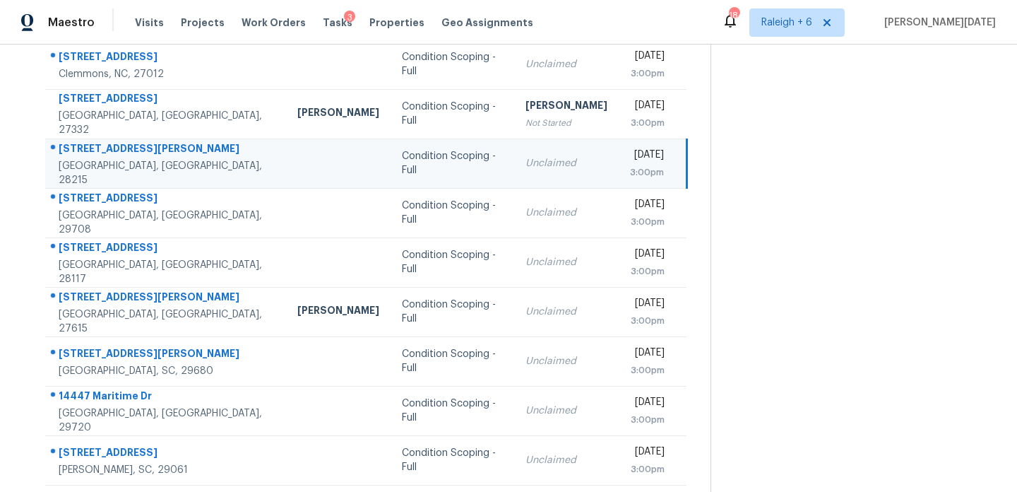
click at [630, 174] on div "3:00pm" at bounding box center [647, 172] width 34 height 14
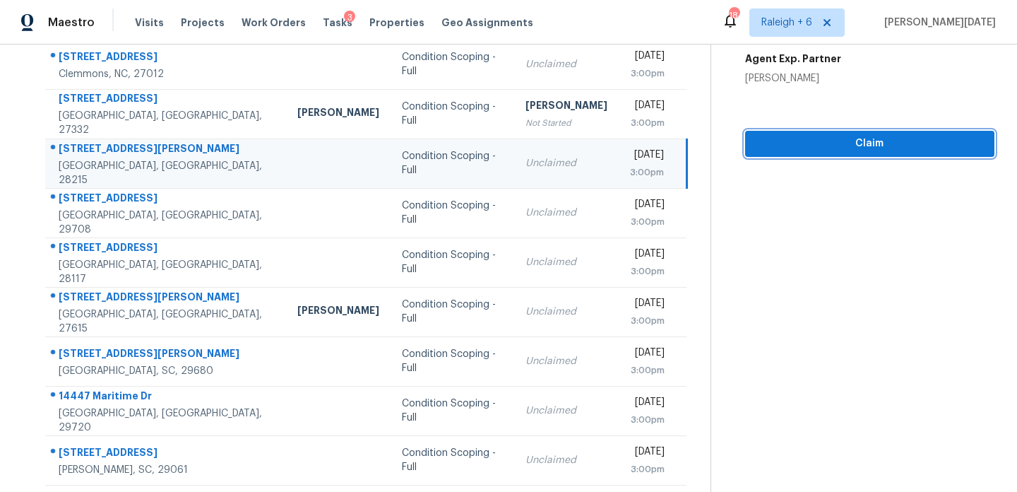
click at [797, 155] on button "Claim" at bounding box center [869, 144] width 249 height 26
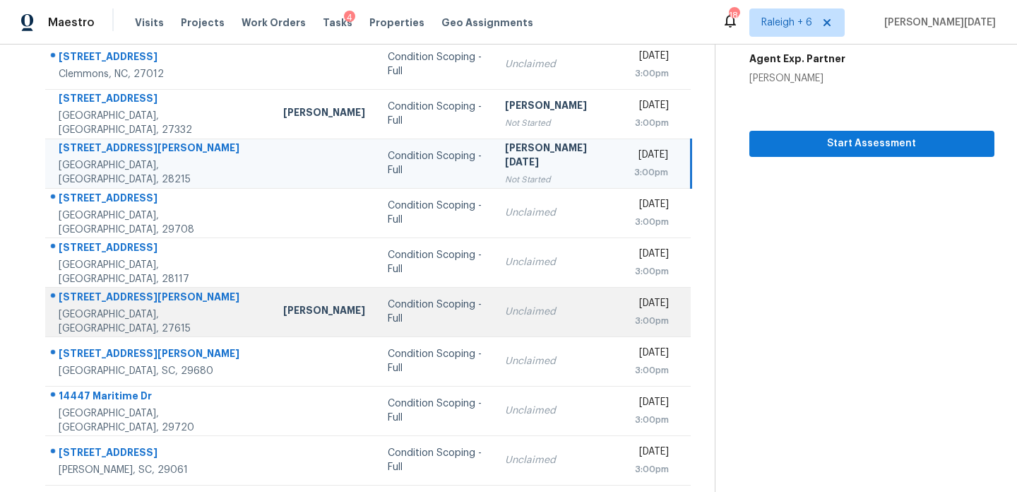
scroll to position [244, 0]
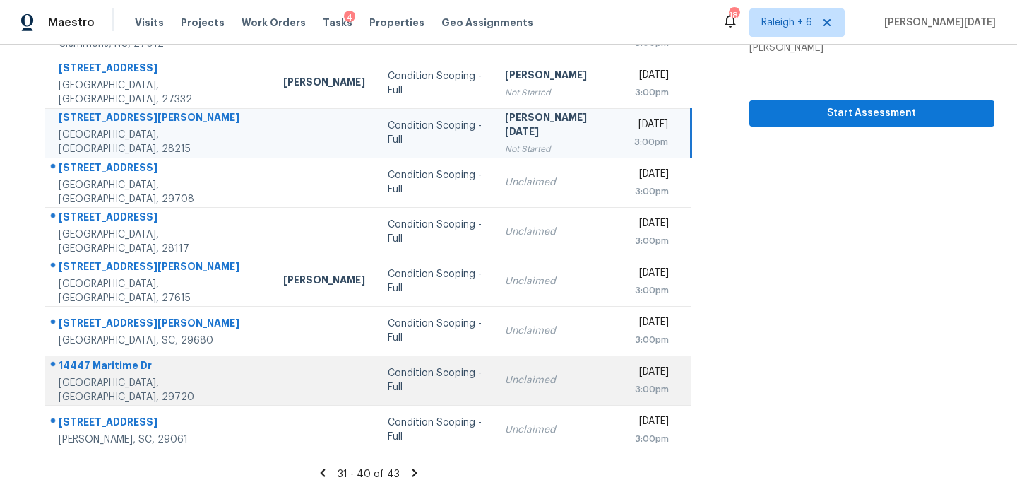
click at [529, 355] on td "Unclaimed" at bounding box center [558, 379] width 129 height 49
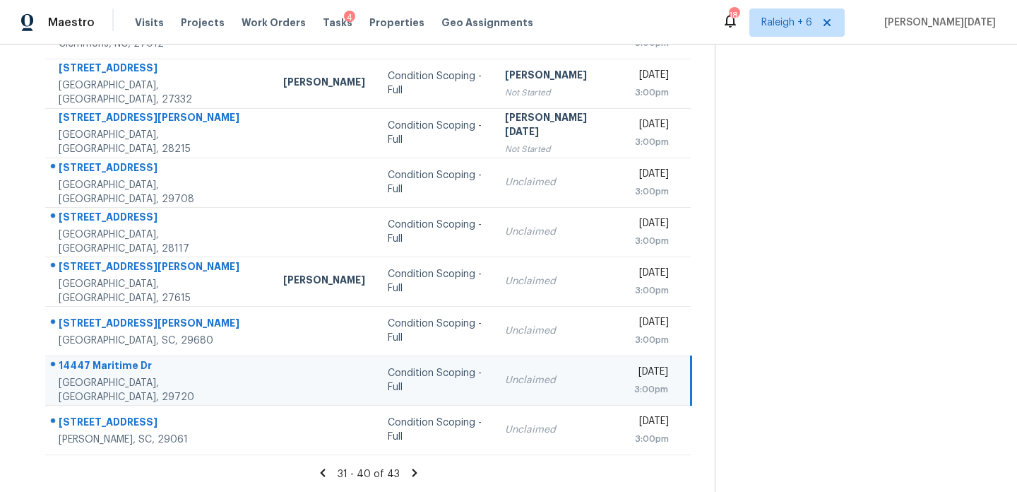
click at [634, 382] on div "3:00pm" at bounding box center [651, 389] width 34 height 14
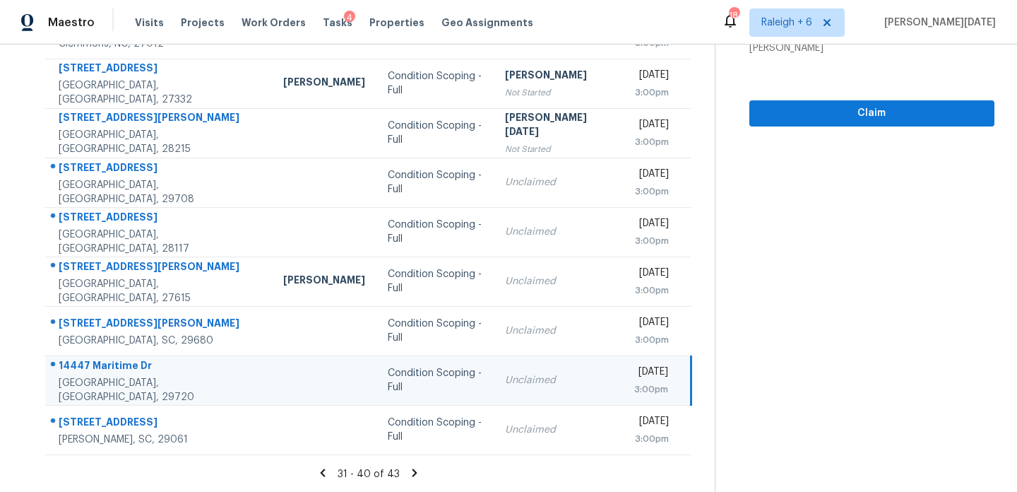
click at [634, 376] on div "[DATE]" at bounding box center [651, 374] width 34 height 18
click at [827, 114] on span "Claim" at bounding box center [872, 114] width 223 height 18
click at [408, 472] on icon at bounding box center [414, 472] width 13 height 13
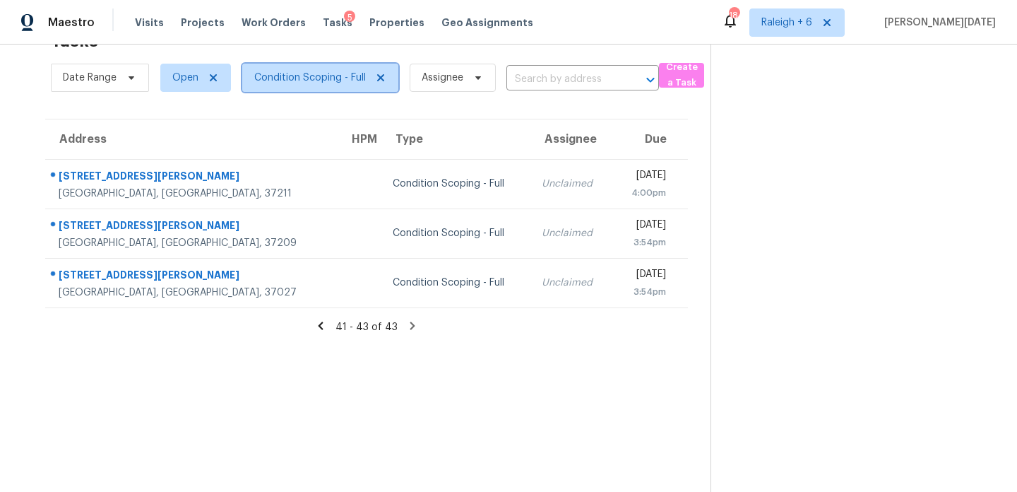
click at [300, 74] on span "Condition Scoping - Full" at bounding box center [310, 78] width 112 height 14
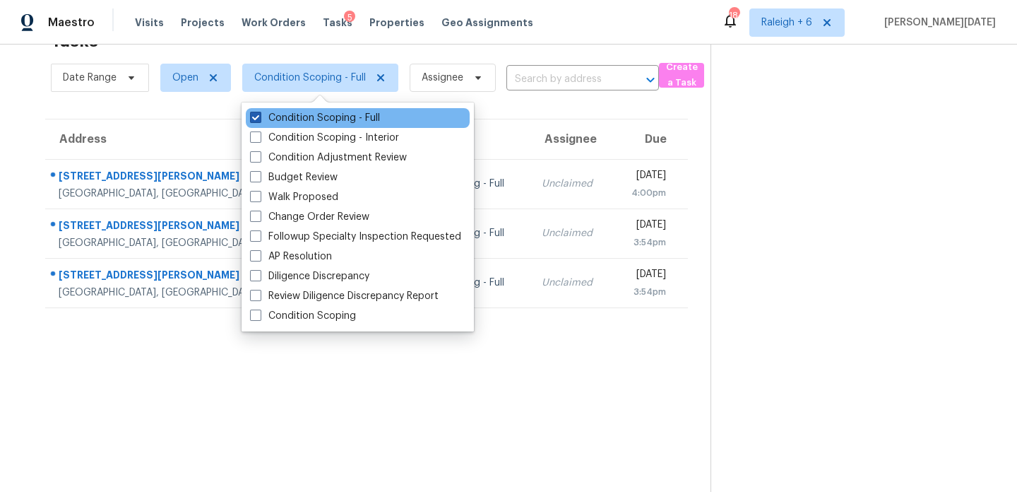
click at [302, 115] on label "Condition Scoping - Full" at bounding box center [315, 118] width 130 height 14
click at [259, 115] on input "Condition Scoping - Full" at bounding box center [254, 115] width 9 height 9
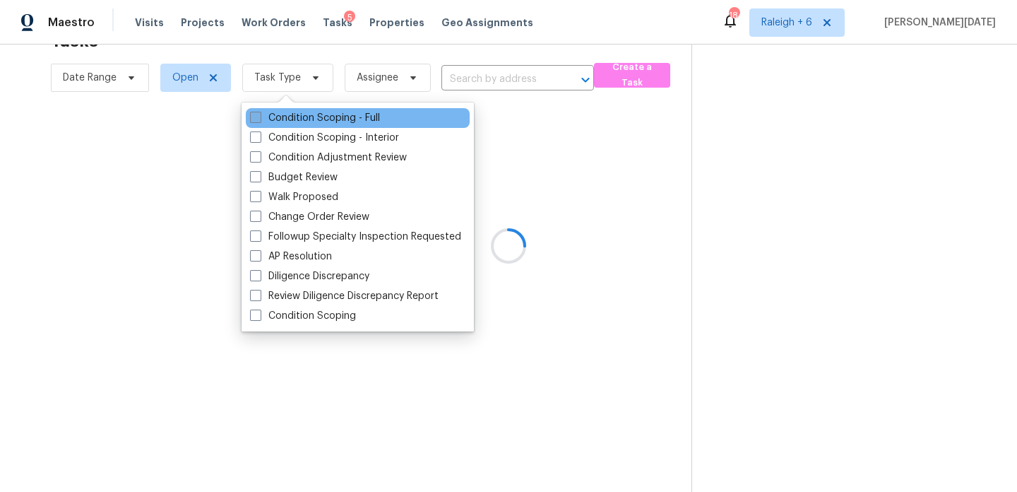
click at [302, 115] on label "Condition Scoping - Full" at bounding box center [315, 118] width 130 height 14
click at [259, 115] on input "Condition Scoping - Full" at bounding box center [254, 115] width 9 height 9
checkbox input "true"
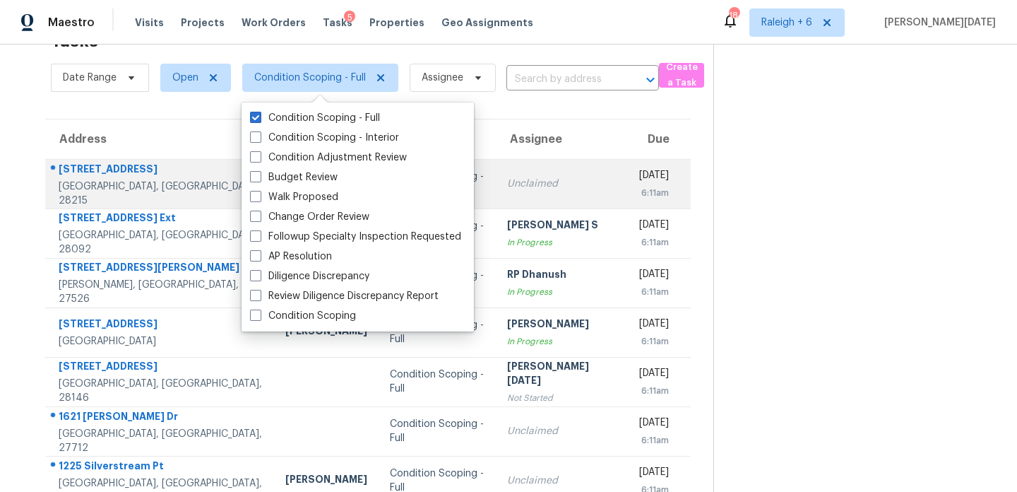
click at [637, 191] on div "6:11am" at bounding box center [653, 193] width 32 height 14
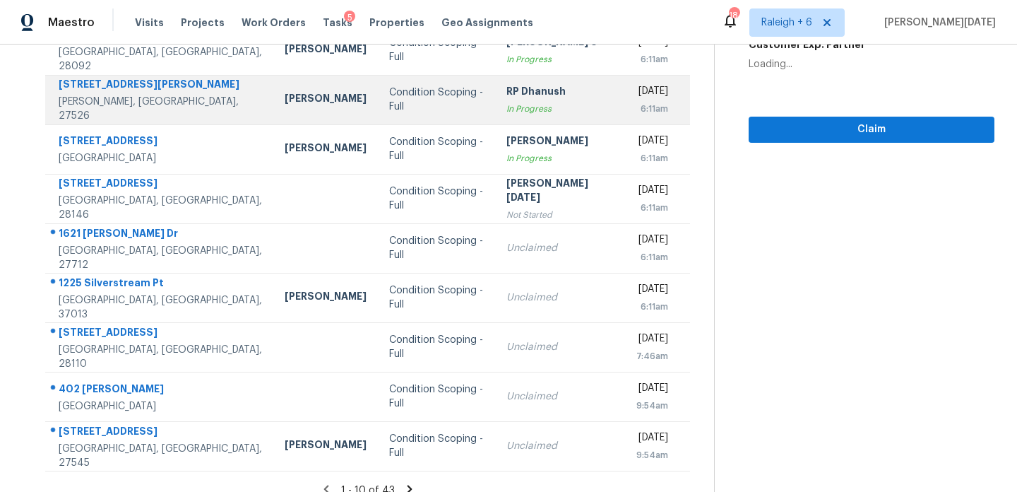
scroll to position [232, 0]
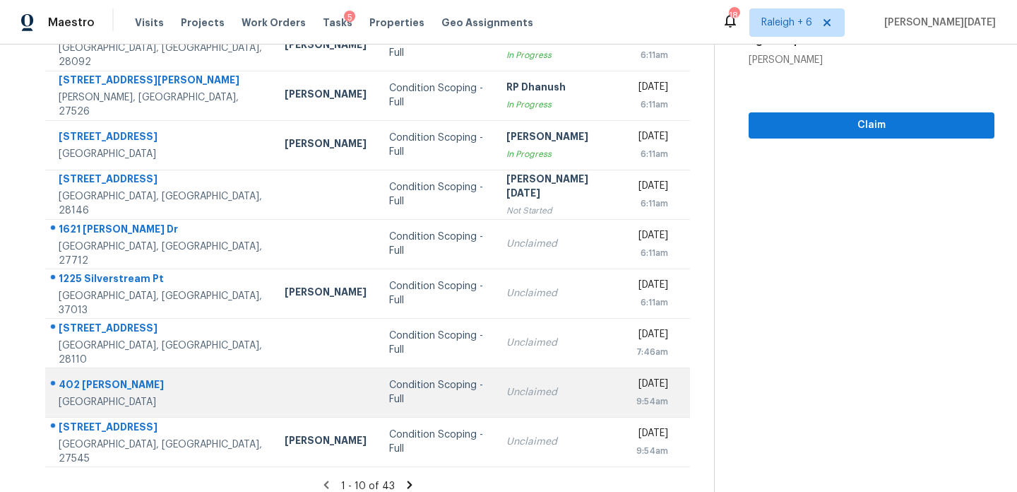
click at [420, 385] on div "Condition Scoping - Full" at bounding box center [436, 392] width 95 height 28
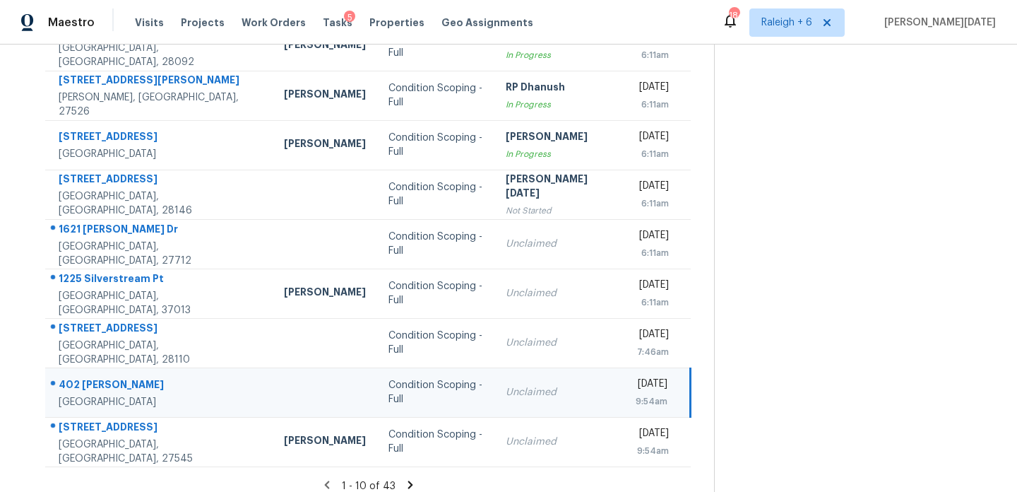
click at [527, 399] on td "Unclaimed" at bounding box center [560, 391] width 130 height 49
click at [625, 399] on td "[DATE] 9:54am" at bounding box center [658, 391] width 66 height 49
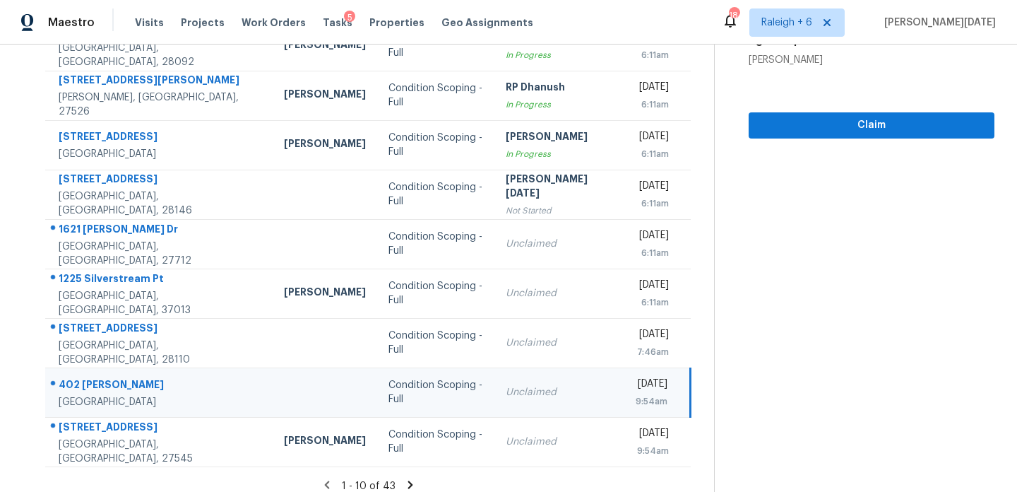
click at [625, 399] on td "[DATE] 9:54am" at bounding box center [658, 391] width 66 height 49
click at [834, 132] on span "Claim" at bounding box center [871, 126] width 223 height 18
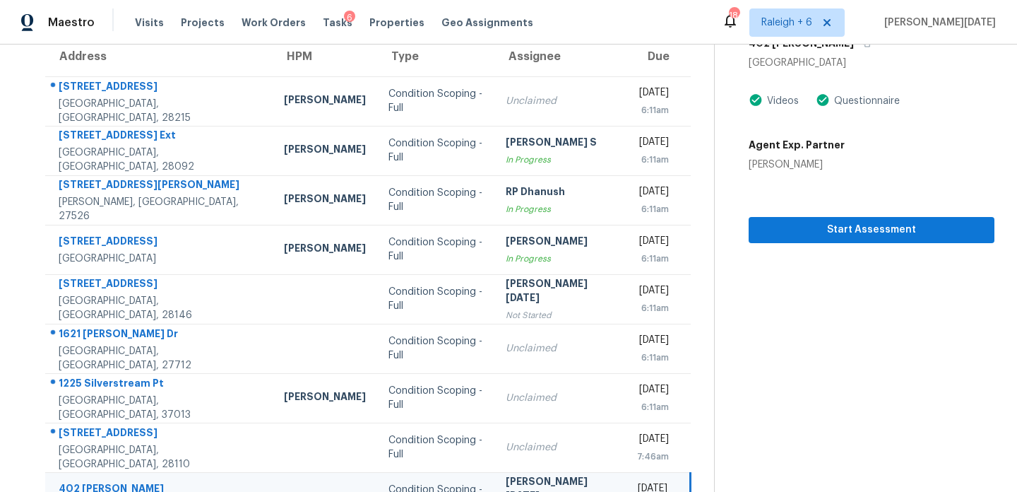
scroll to position [244, 0]
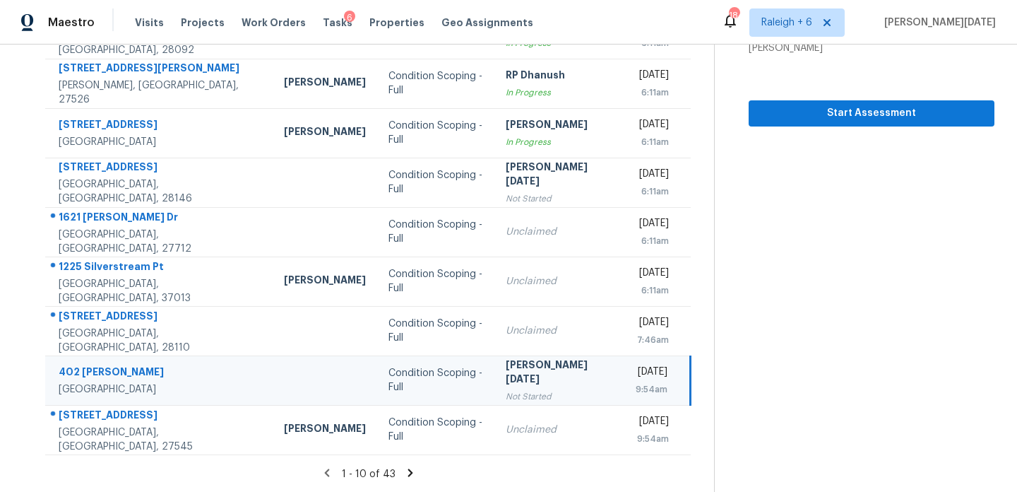
click at [408, 471] on icon at bounding box center [410, 472] width 5 height 8
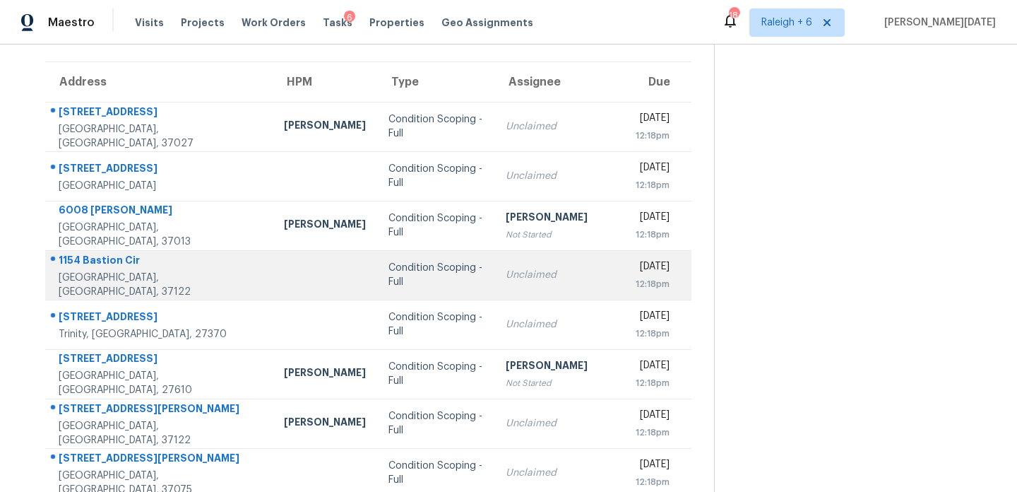
scroll to position [99, 0]
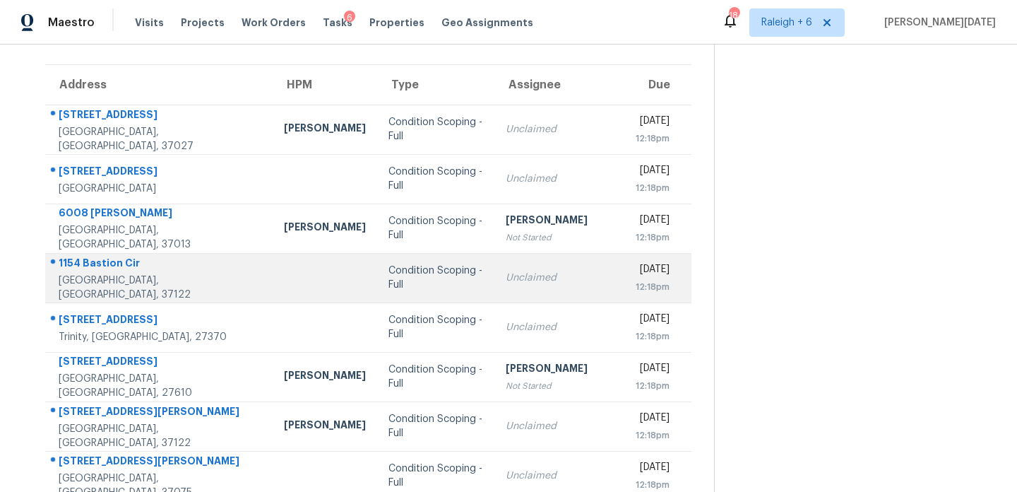
click at [524, 279] on div "Unclaimed" at bounding box center [559, 278] width 107 height 14
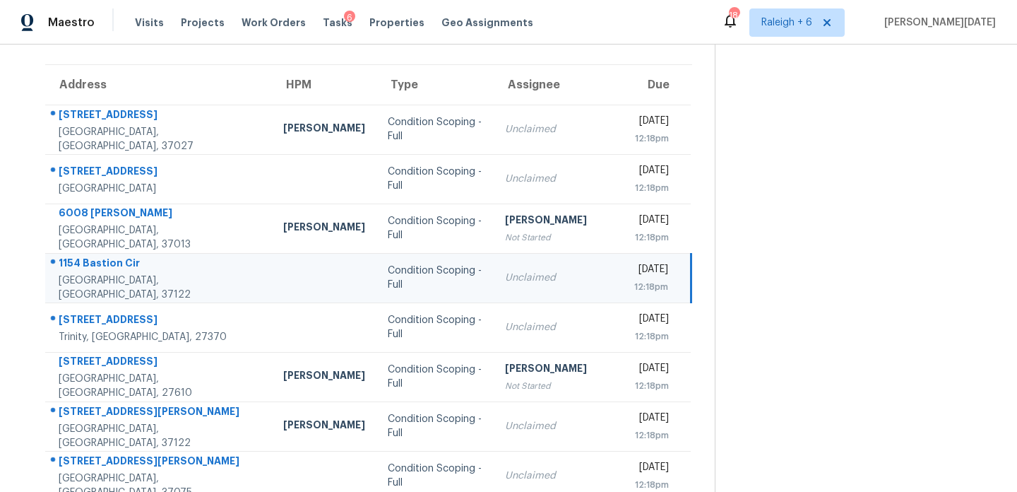
click at [634, 280] on div "12:18pm" at bounding box center [651, 287] width 34 height 14
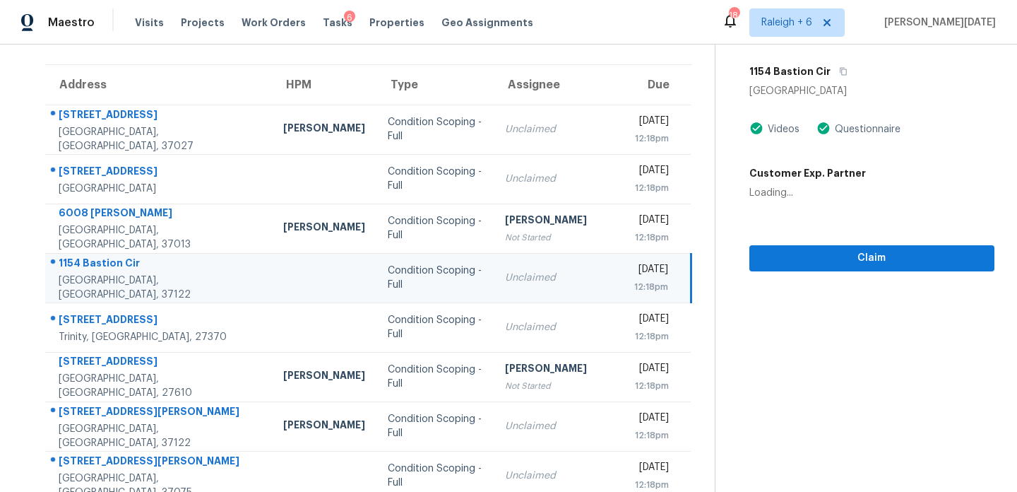
click at [634, 283] on div "12:18pm" at bounding box center [651, 287] width 34 height 14
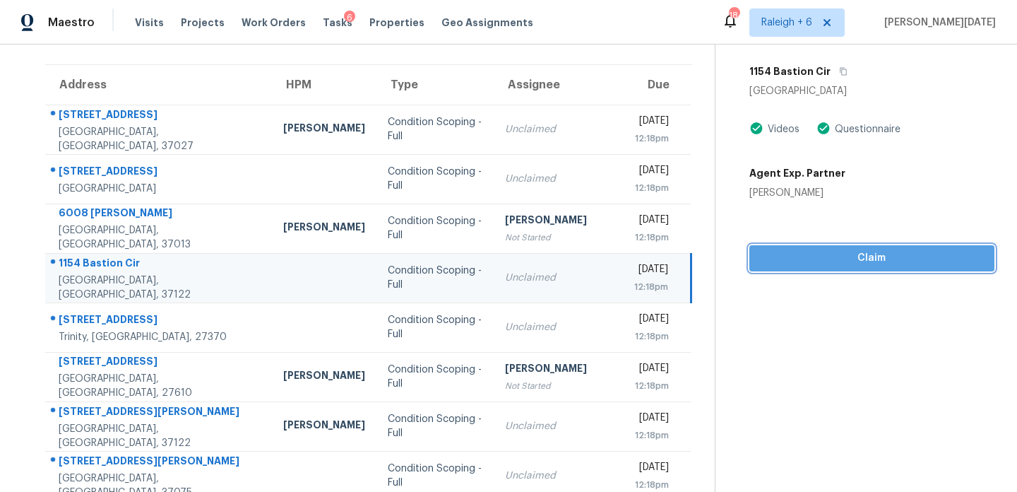
click at [776, 266] on span "Claim" at bounding box center [872, 258] width 223 height 18
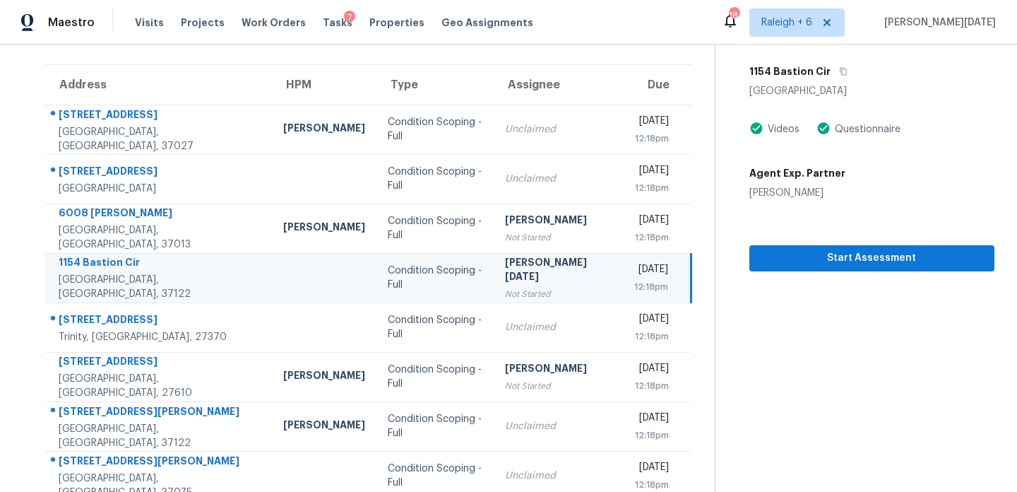
click at [548, 281] on td "[PERSON_NAME][DATE] Not Started" at bounding box center [558, 277] width 129 height 49
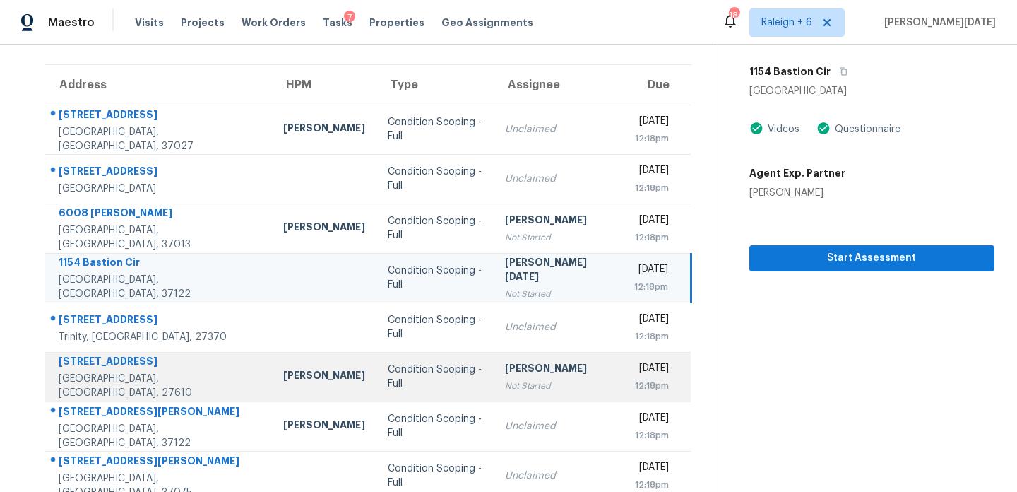
scroll to position [244, 0]
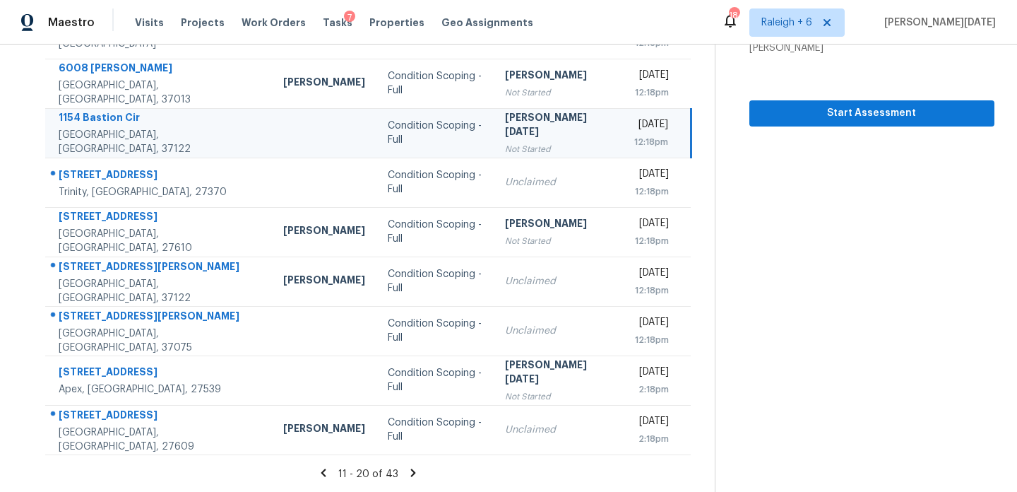
click at [411, 466] on icon at bounding box center [413, 472] width 13 height 13
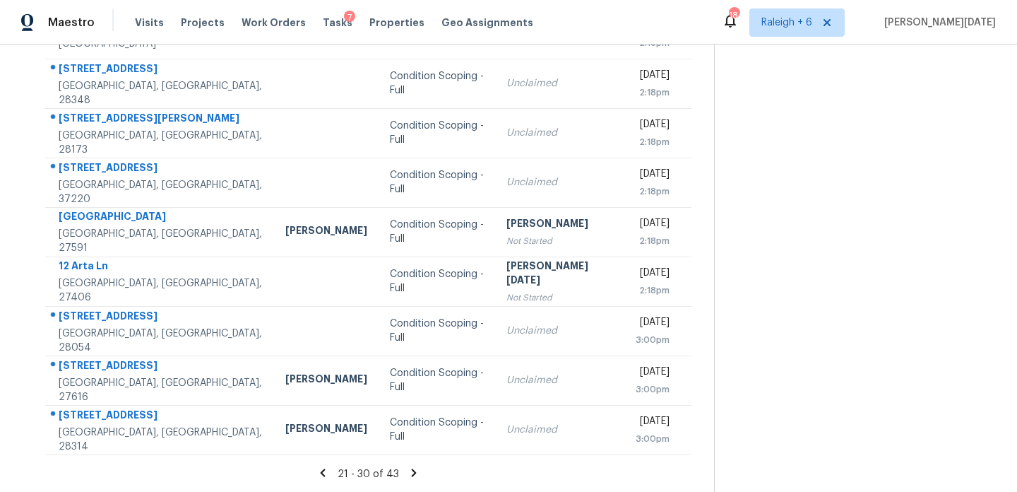
click at [412, 472] on icon at bounding box center [414, 472] width 5 height 8
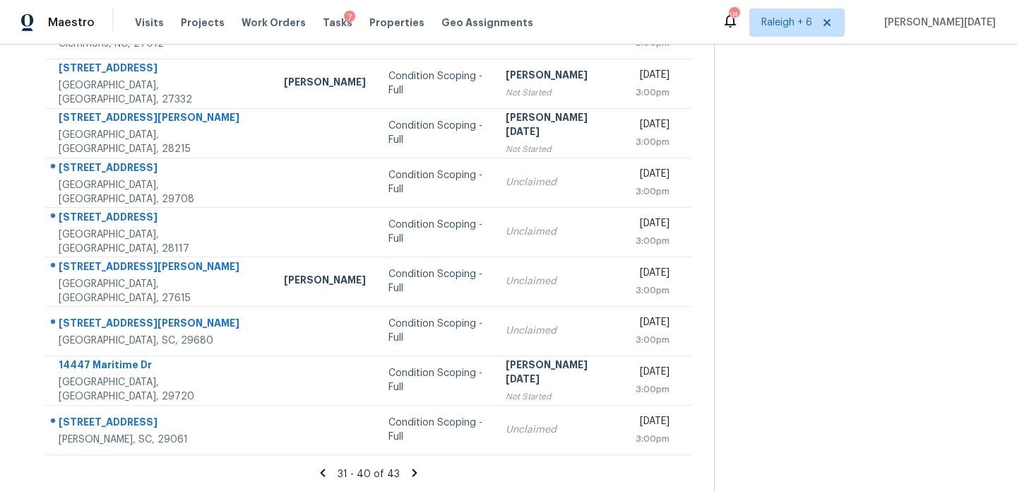
click at [413, 474] on icon at bounding box center [414, 472] width 13 height 13
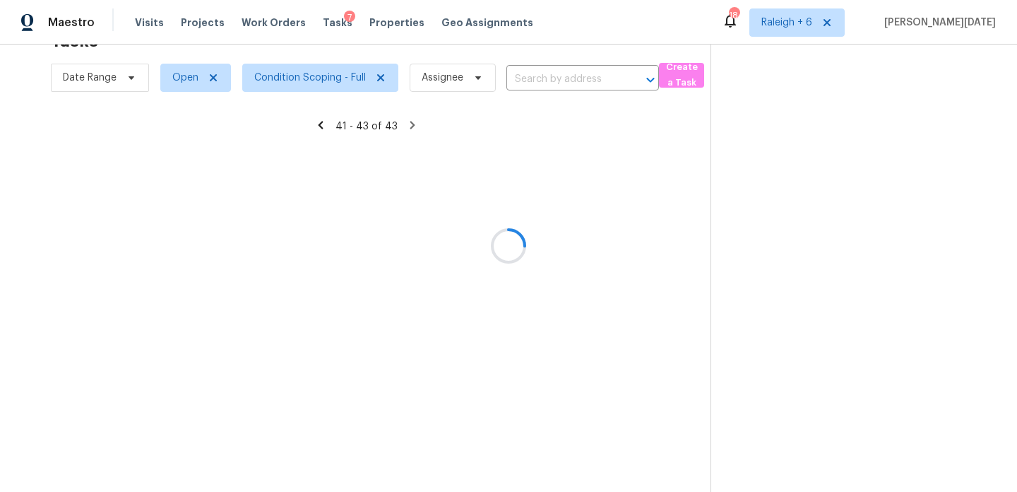
scroll to position [45, 0]
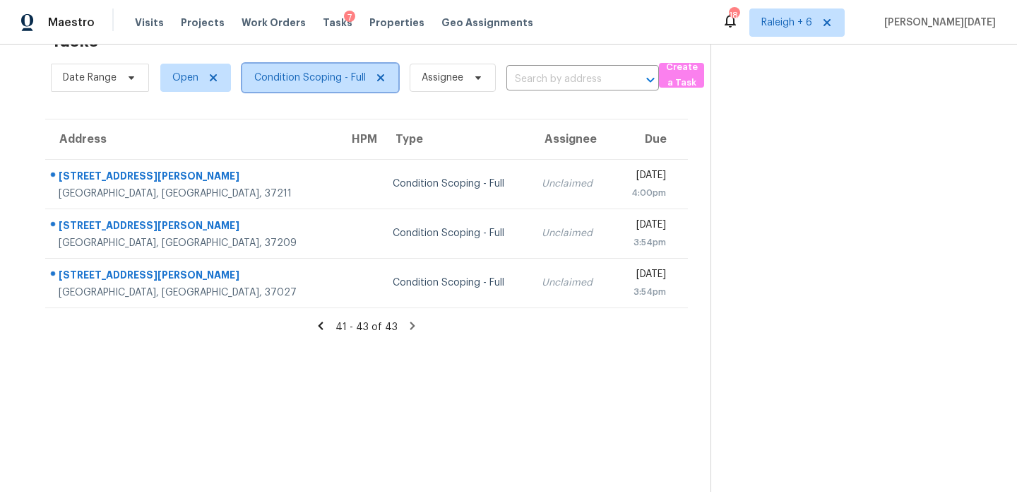
click at [315, 83] on span "Condition Scoping - Full" at bounding box center [310, 78] width 112 height 14
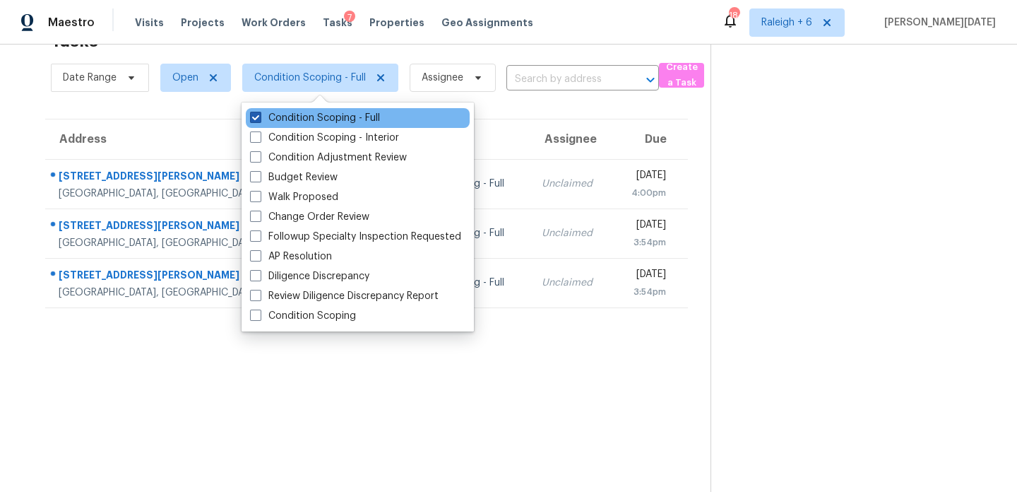
click at [313, 117] on label "Condition Scoping - Full" at bounding box center [315, 118] width 130 height 14
click at [259, 117] on input "Condition Scoping - Full" at bounding box center [254, 115] width 9 height 9
click at [313, 117] on label "Condition Scoping - Full" at bounding box center [315, 118] width 130 height 14
click at [259, 117] on input "Condition Scoping - Full" at bounding box center [254, 115] width 9 height 9
checkbox input "true"
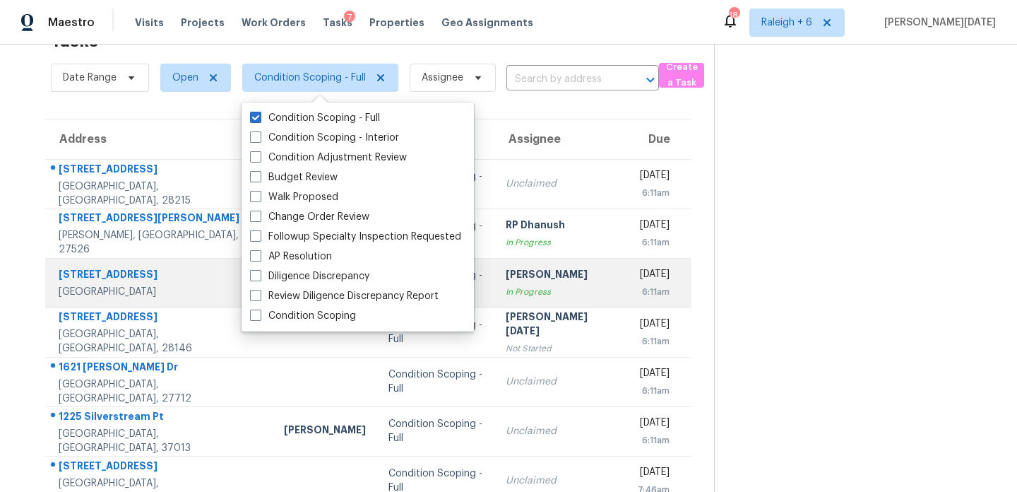
click at [540, 292] on div "In Progress" at bounding box center [559, 292] width 107 height 14
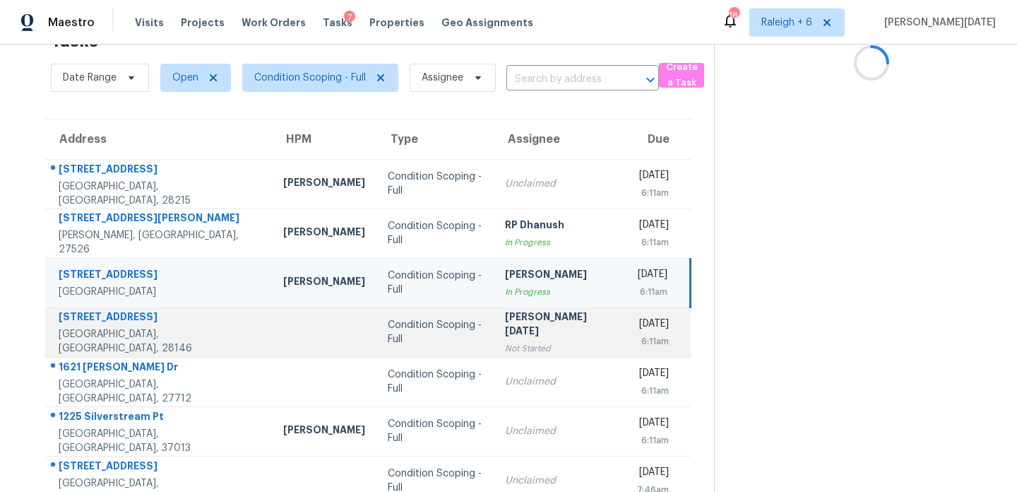
scroll to position [244, 0]
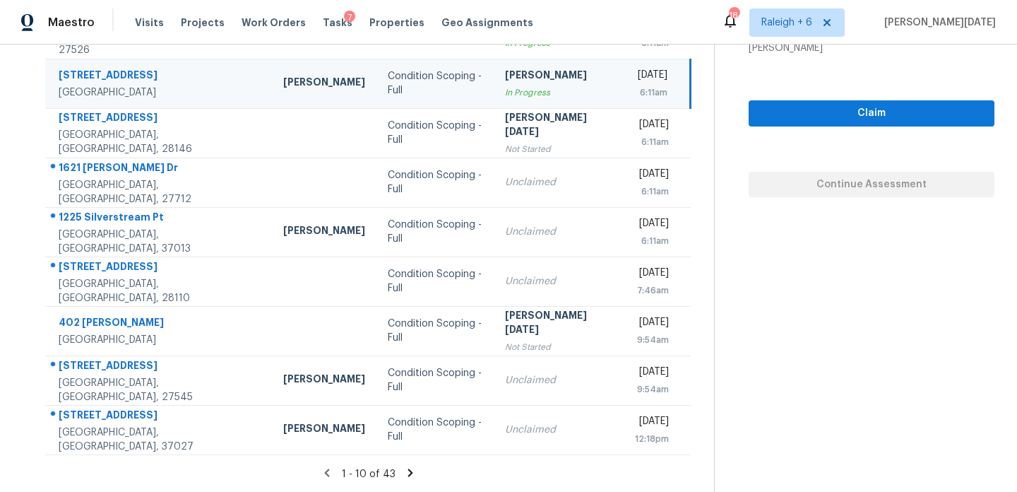
click at [404, 466] on icon at bounding box center [410, 472] width 13 height 13
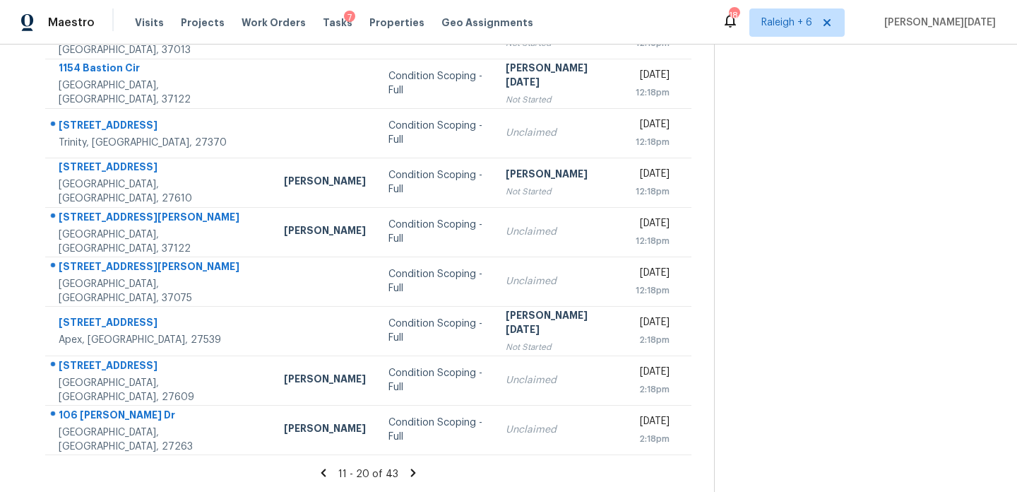
click at [410, 469] on icon at bounding box center [413, 472] width 13 height 13
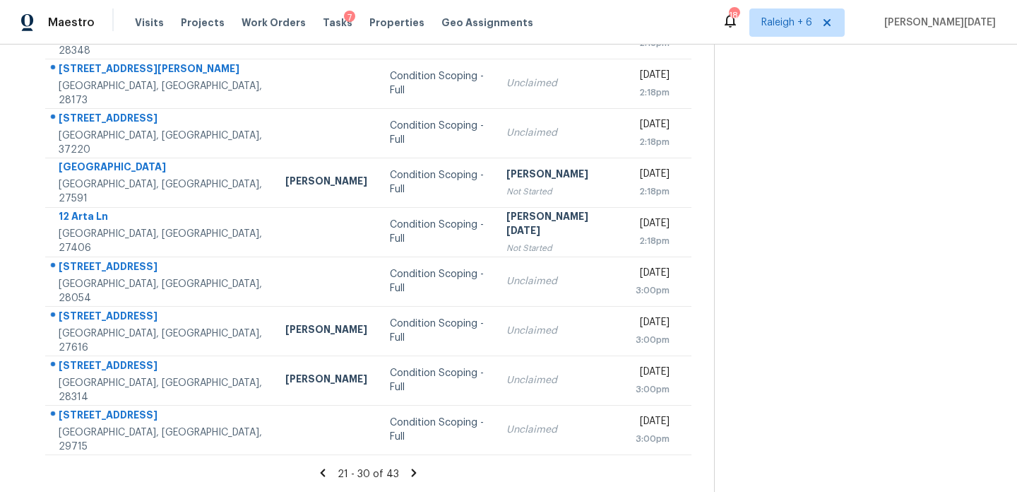
click at [412, 470] on icon at bounding box center [414, 472] width 5 height 8
